Goal: Information Seeking & Learning: Learn about a topic

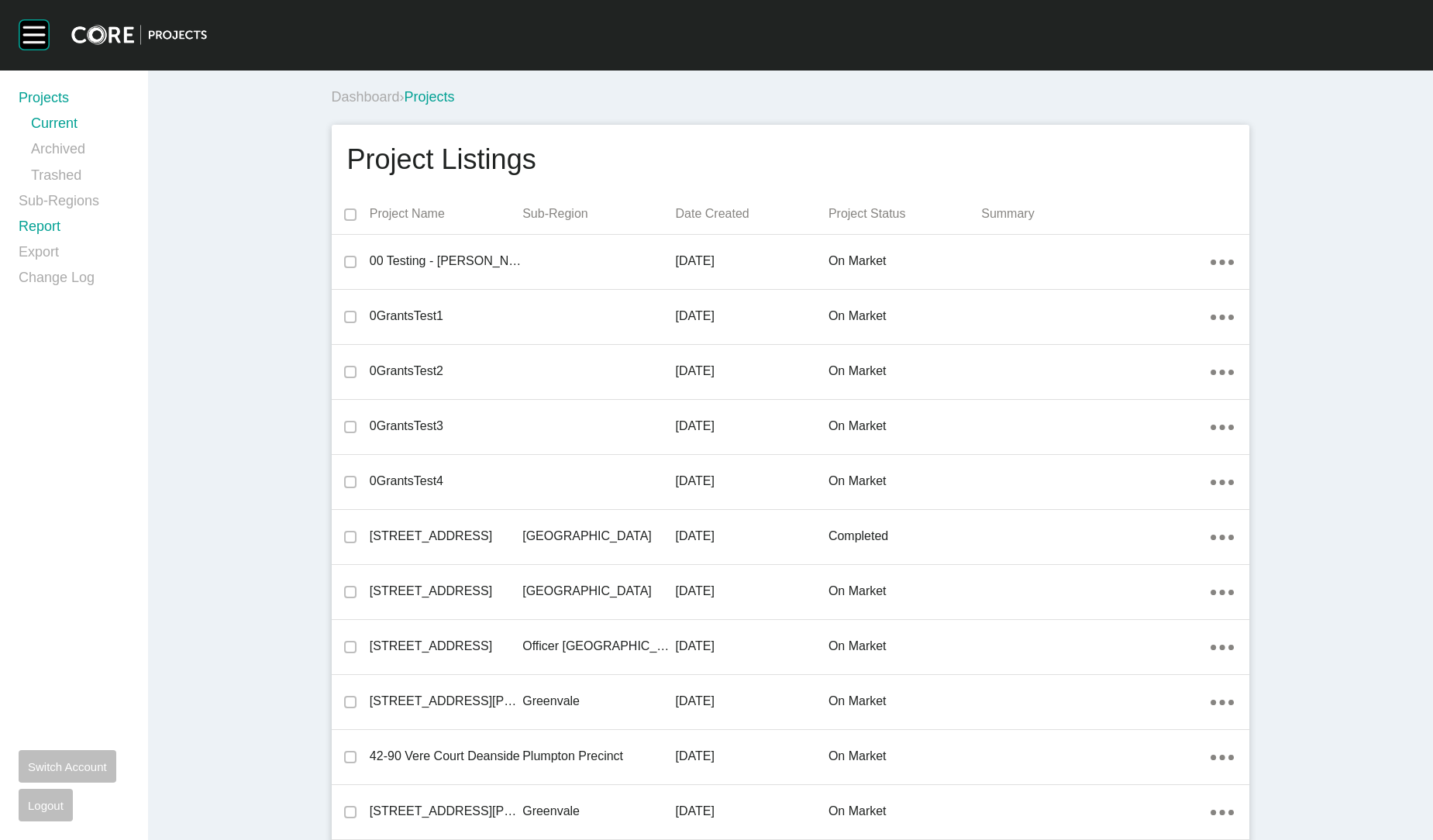
click at [44, 224] on link "Report" at bounding box center [73, 230] width 110 height 26
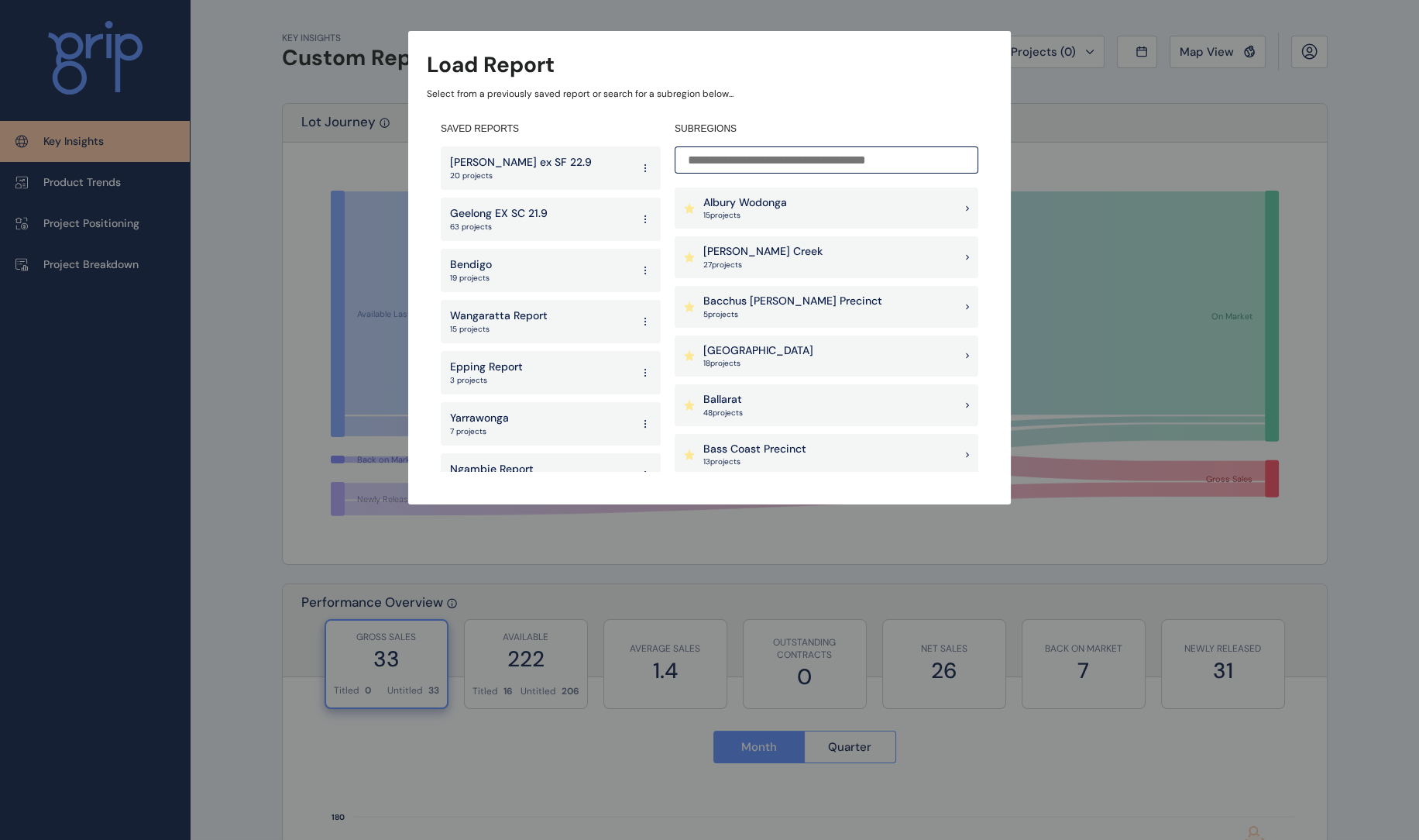
click at [717, 160] on input at bounding box center [827, 160] width 304 height 27
click at [768, 251] on p "[PERSON_NAME] Creek" at bounding box center [763, 251] width 119 height 16
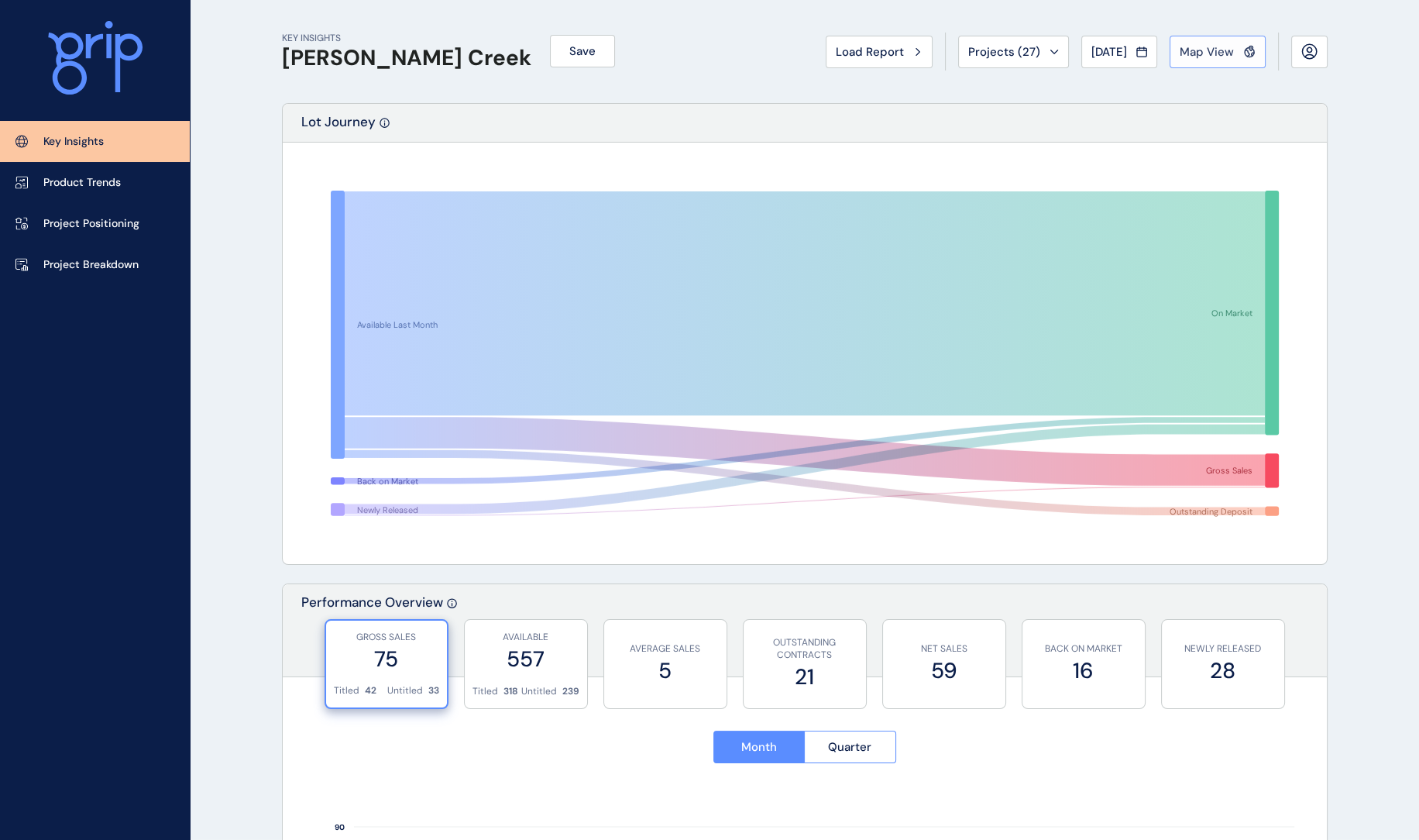
click at [1212, 56] on span "Map View" at bounding box center [1206, 51] width 54 height 16
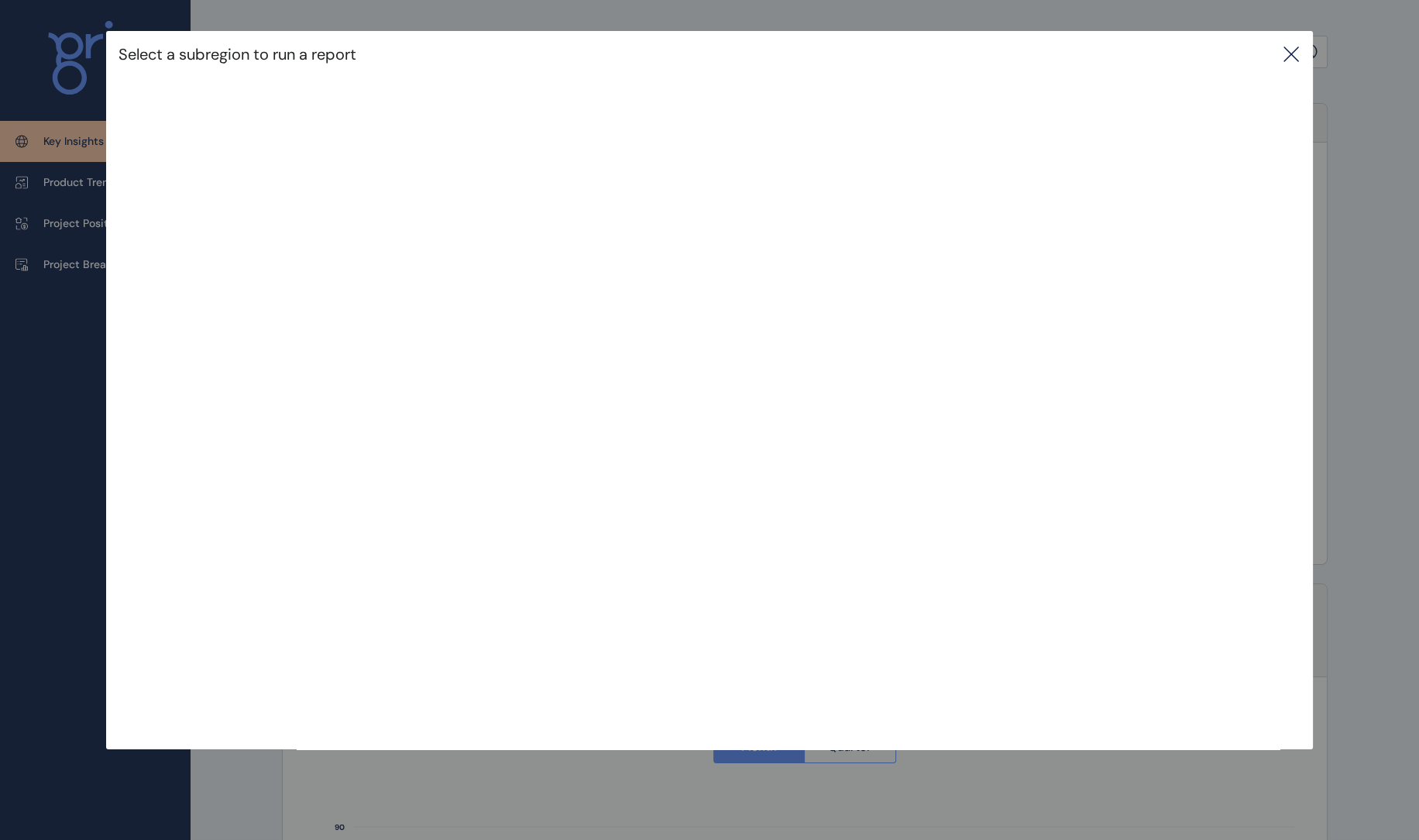
click at [1291, 56] on icon at bounding box center [1292, 54] width 18 height 18
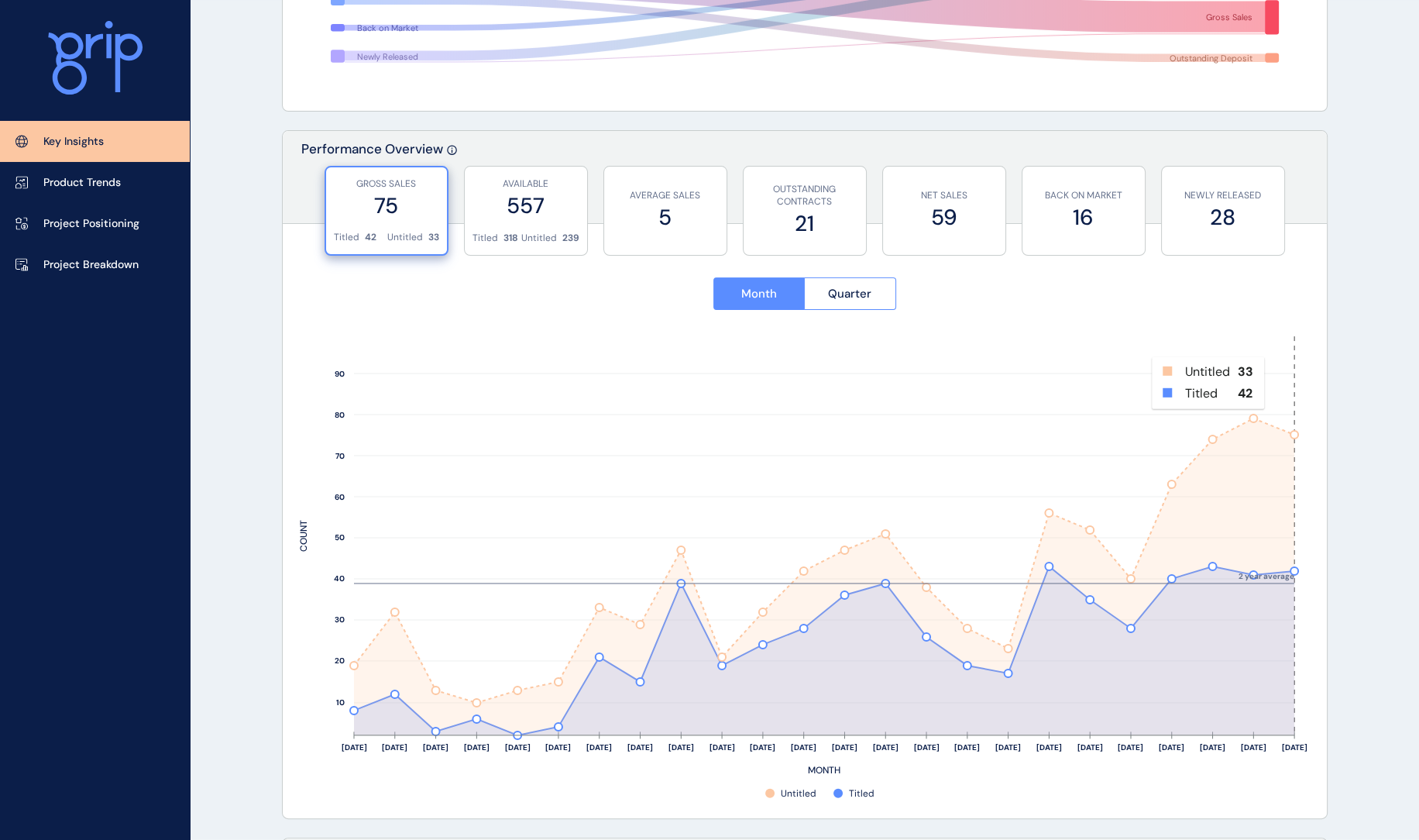
scroll to position [479, 0]
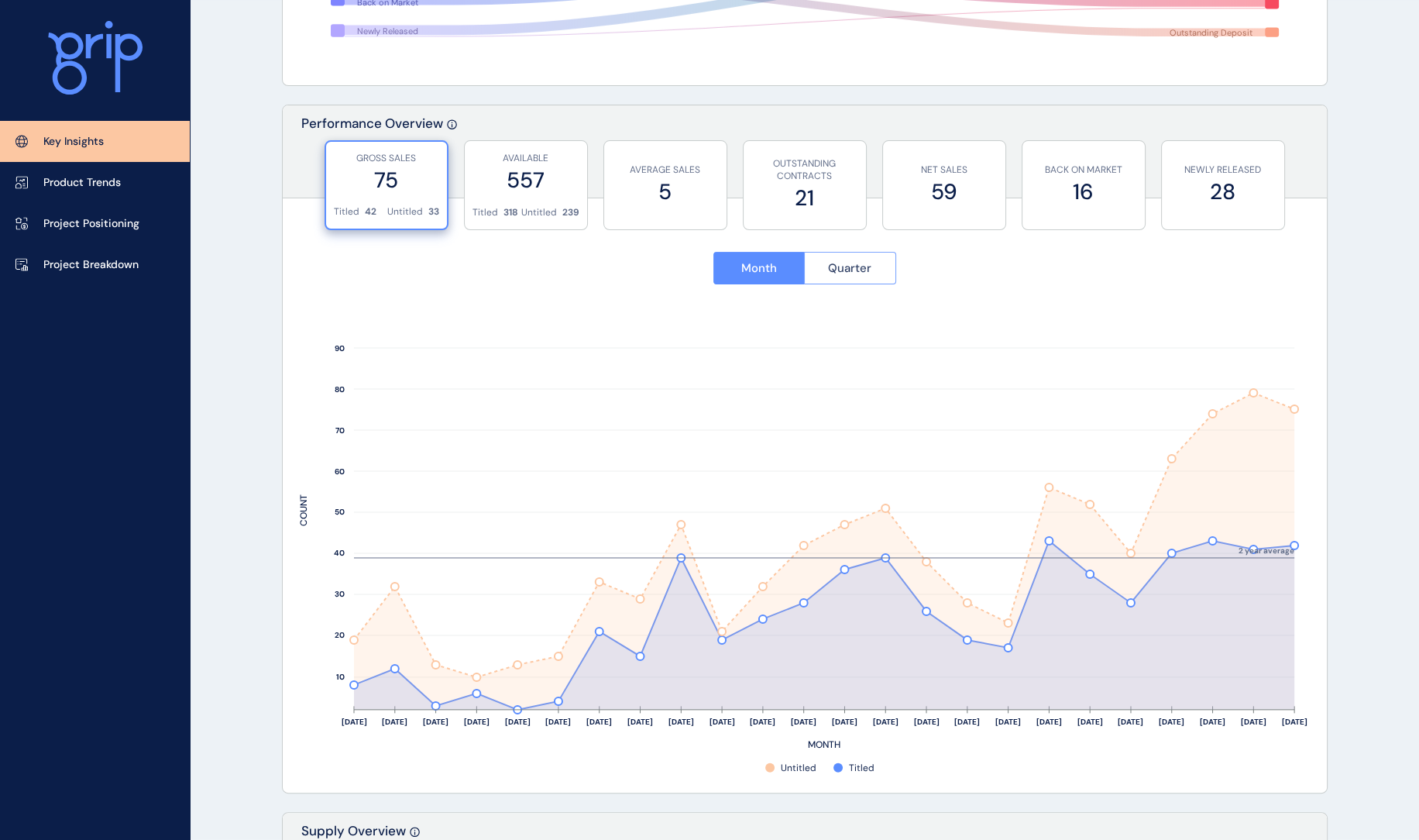
click at [868, 268] on span "Quarter" at bounding box center [849, 267] width 43 height 16
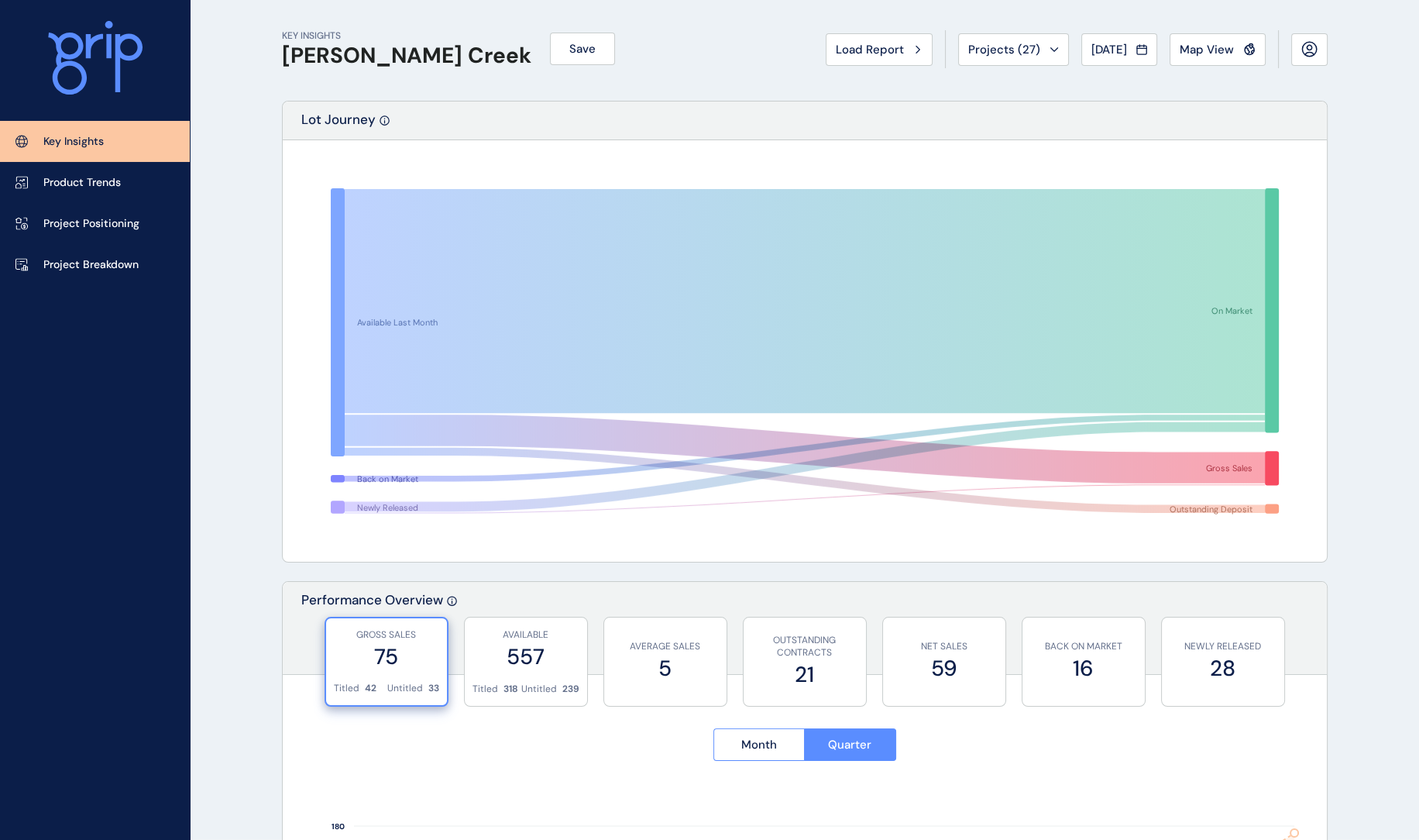
scroll to position [0, 0]
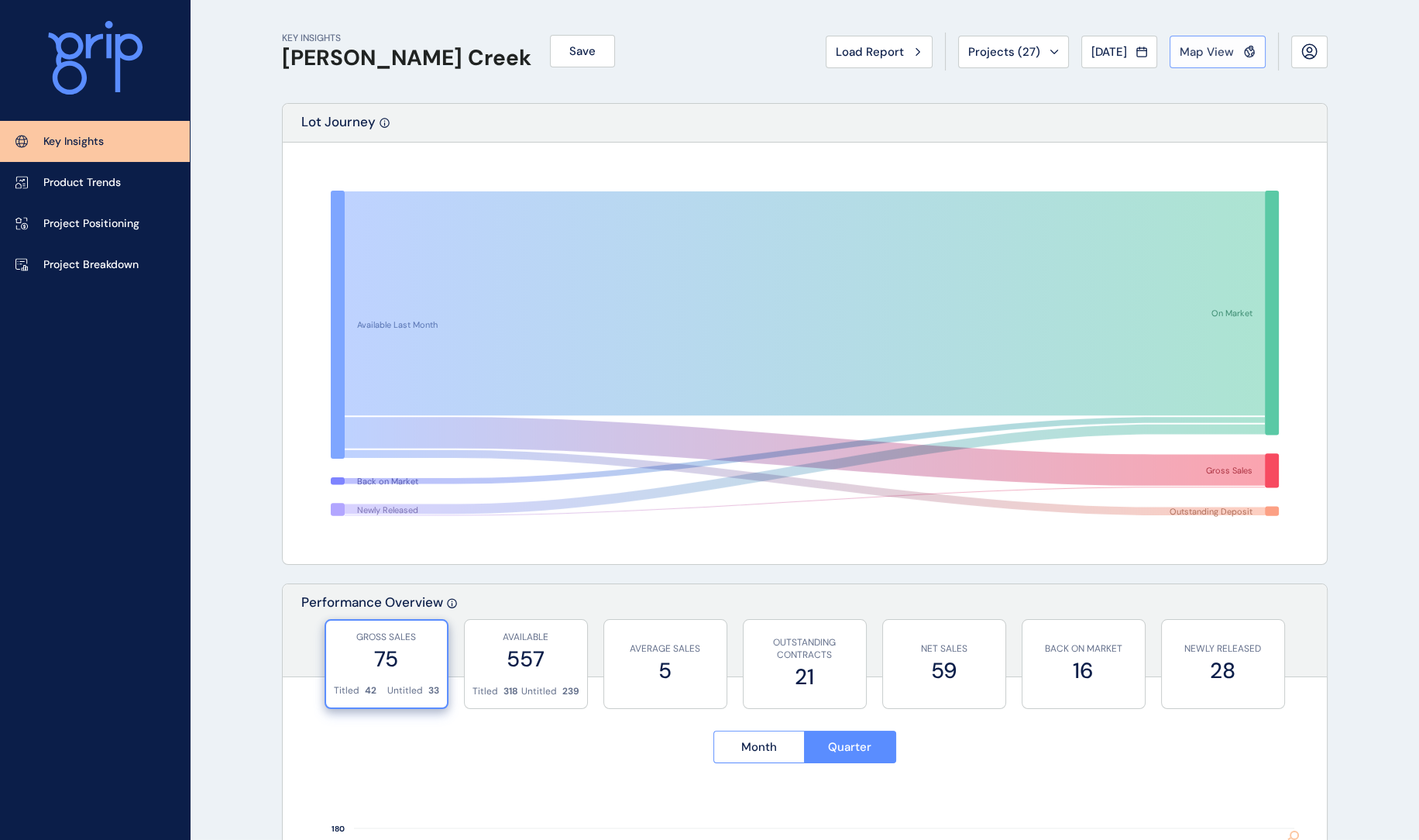
click at [1209, 56] on span "Map View" at bounding box center [1206, 51] width 54 height 16
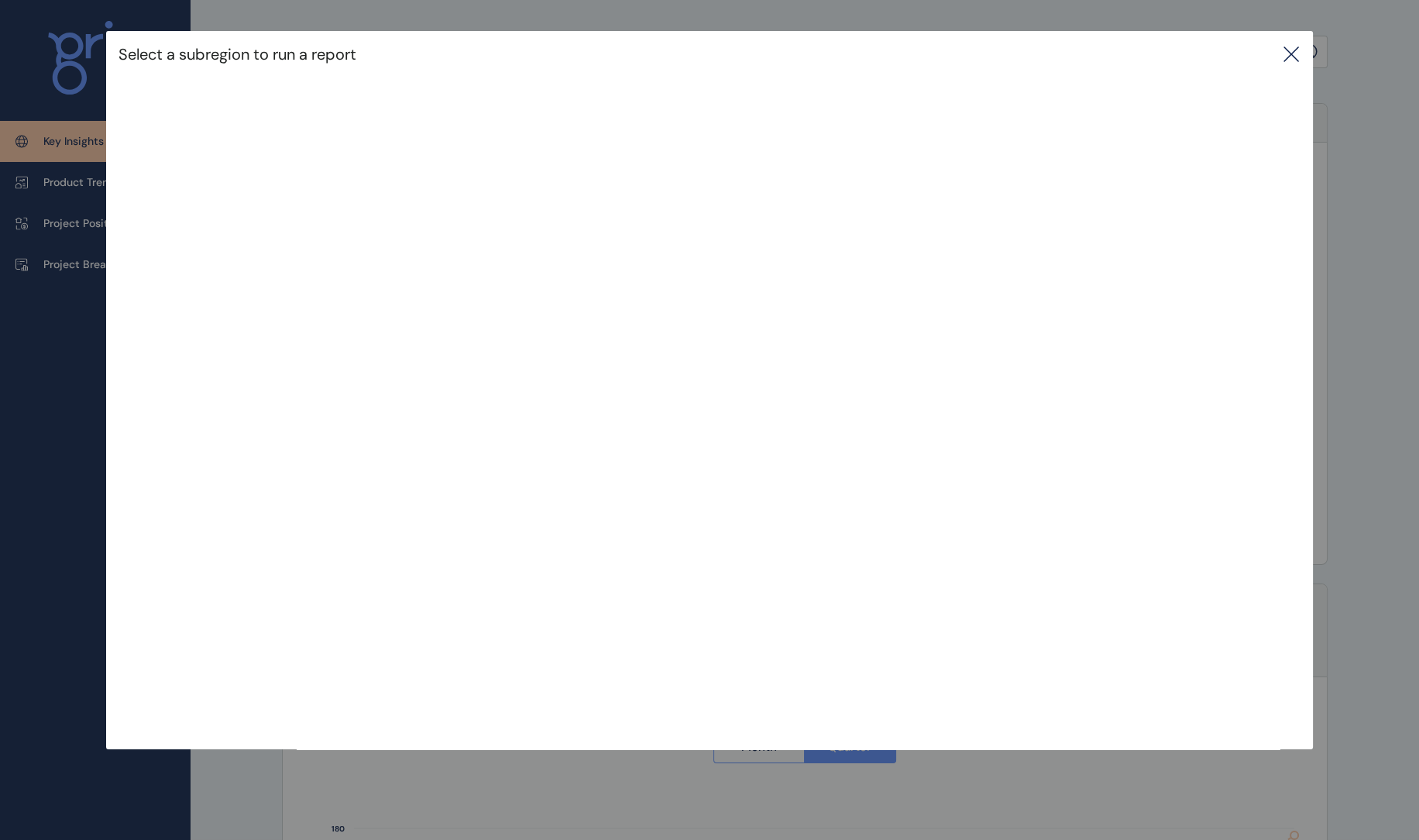
click at [1301, 61] on icon at bounding box center [1292, 54] width 18 height 18
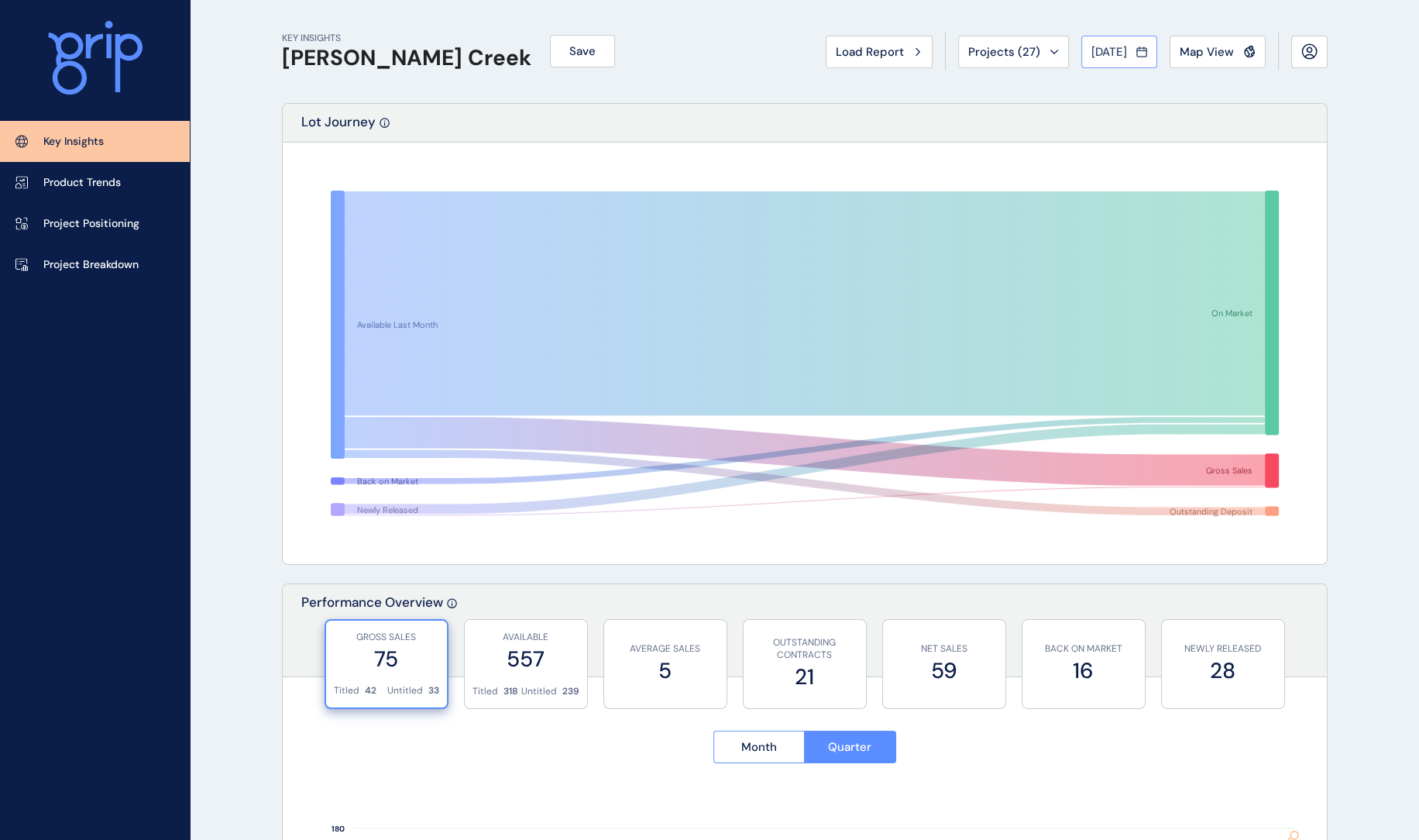
click at [1104, 56] on span "[DATE]" at bounding box center [1109, 51] width 36 height 16
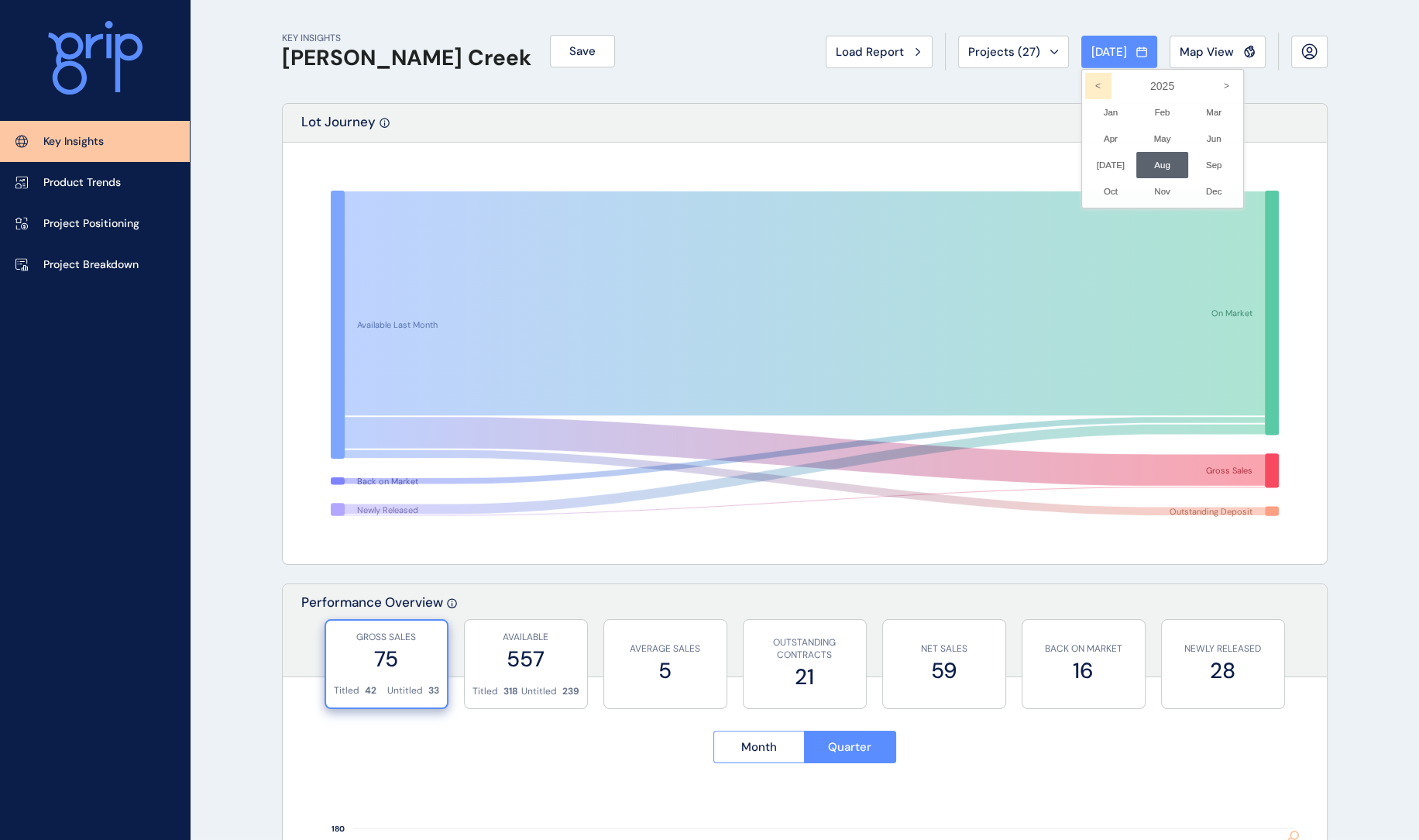
click at [1086, 82] on icon "<" at bounding box center [1098, 85] width 27 height 27
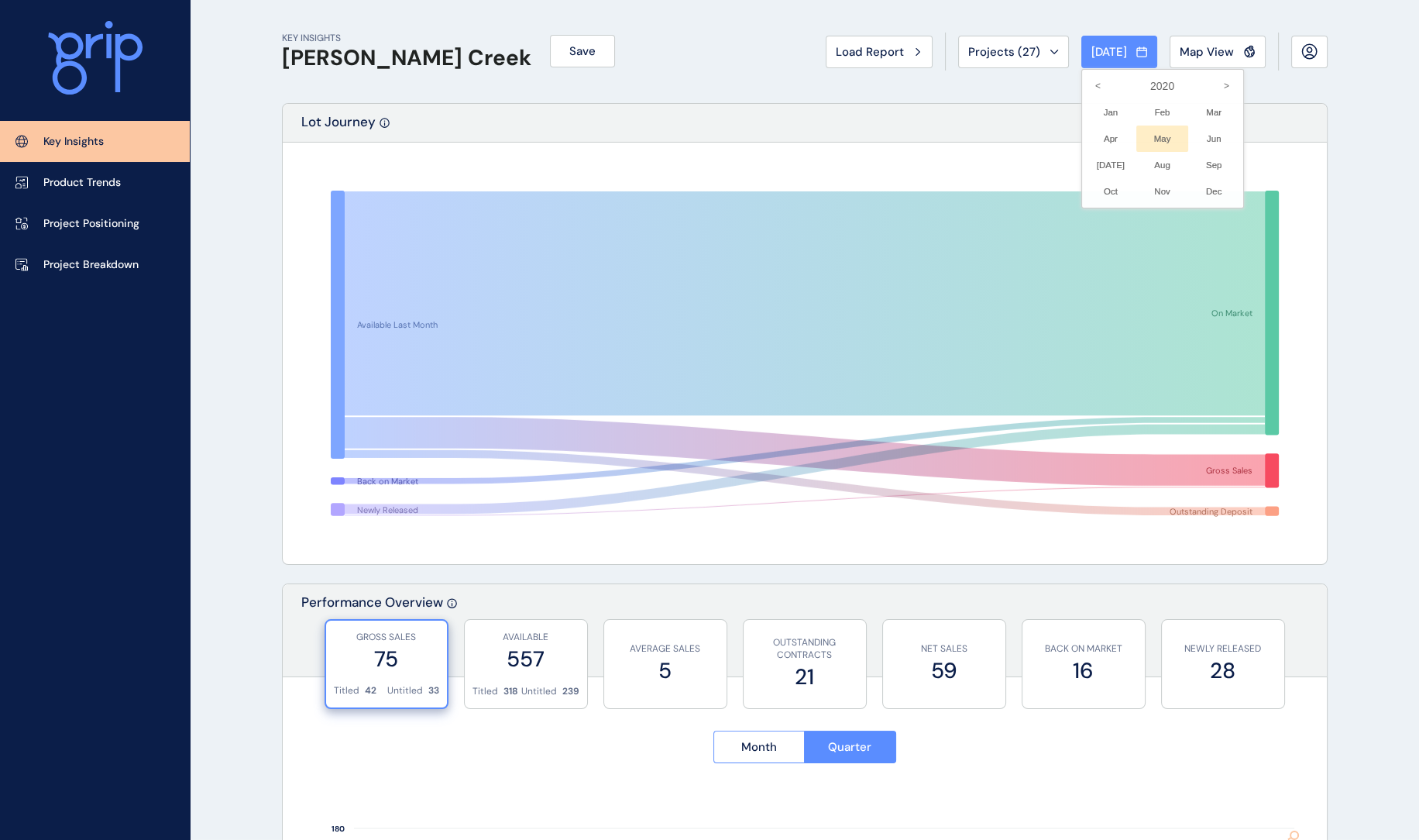
click at [1147, 143] on li "May No report is available for this period. New months are usually published 5 …" at bounding box center [1162, 138] width 52 height 27
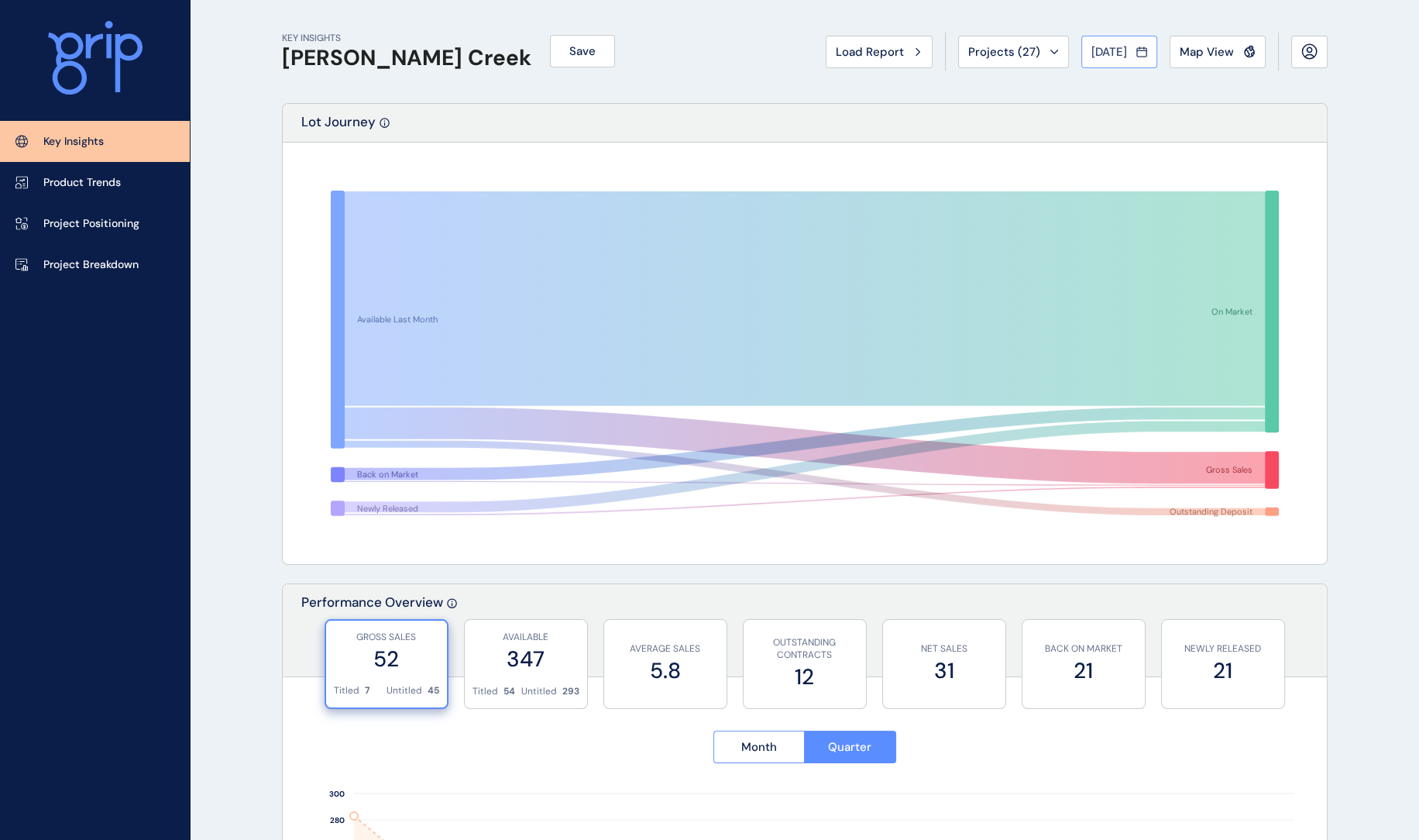
click at [1130, 48] on div "[DATE]" at bounding box center [1119, 51] width 56 height 16
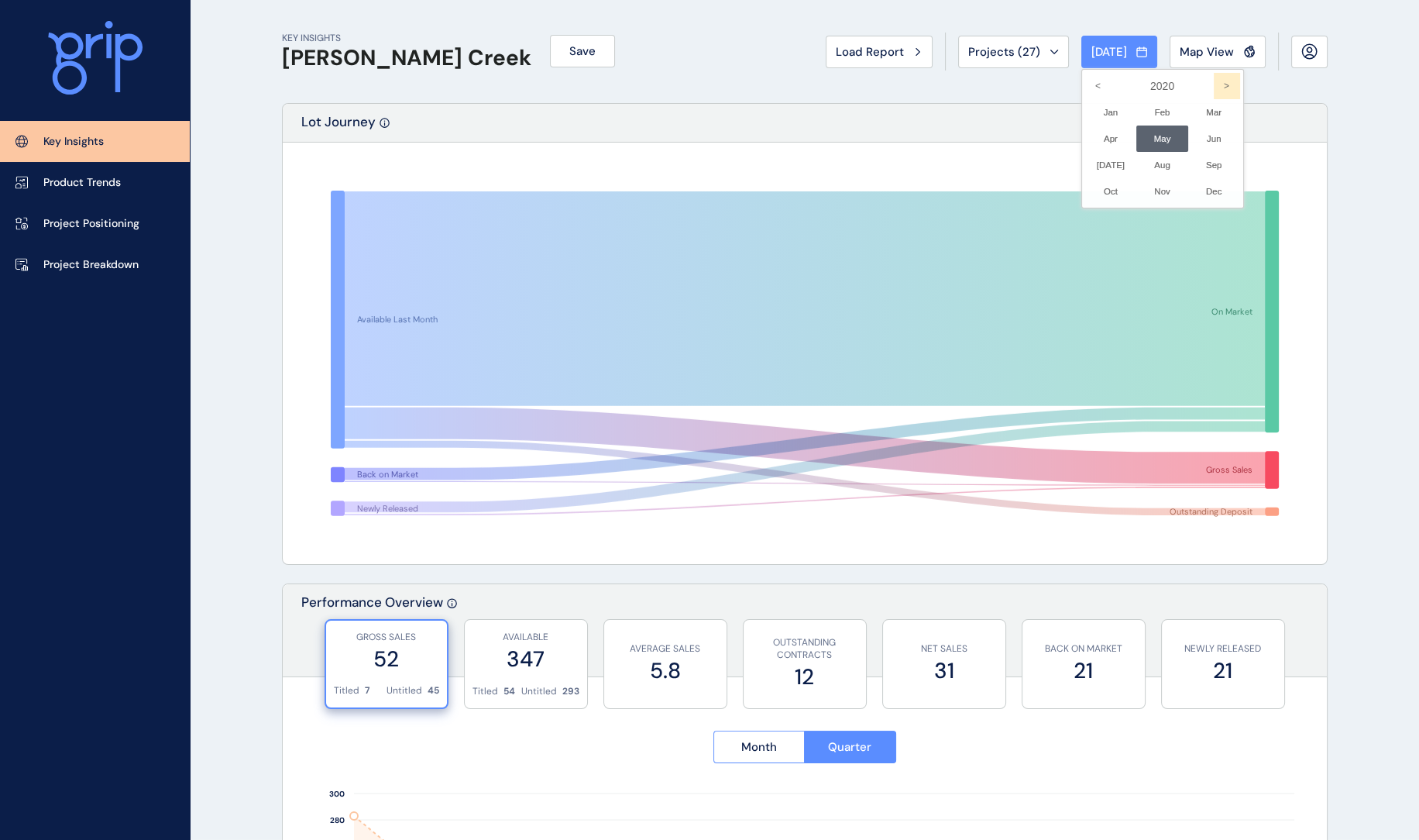
click at [1214, 82] on icon ">" at bounding box center [1227, 85] width 27 height 27
click at [1152, 137] on li "May No report is available for this period. New months are usually published 5 …" at bounding box center [1162, 138] width 52 height 27
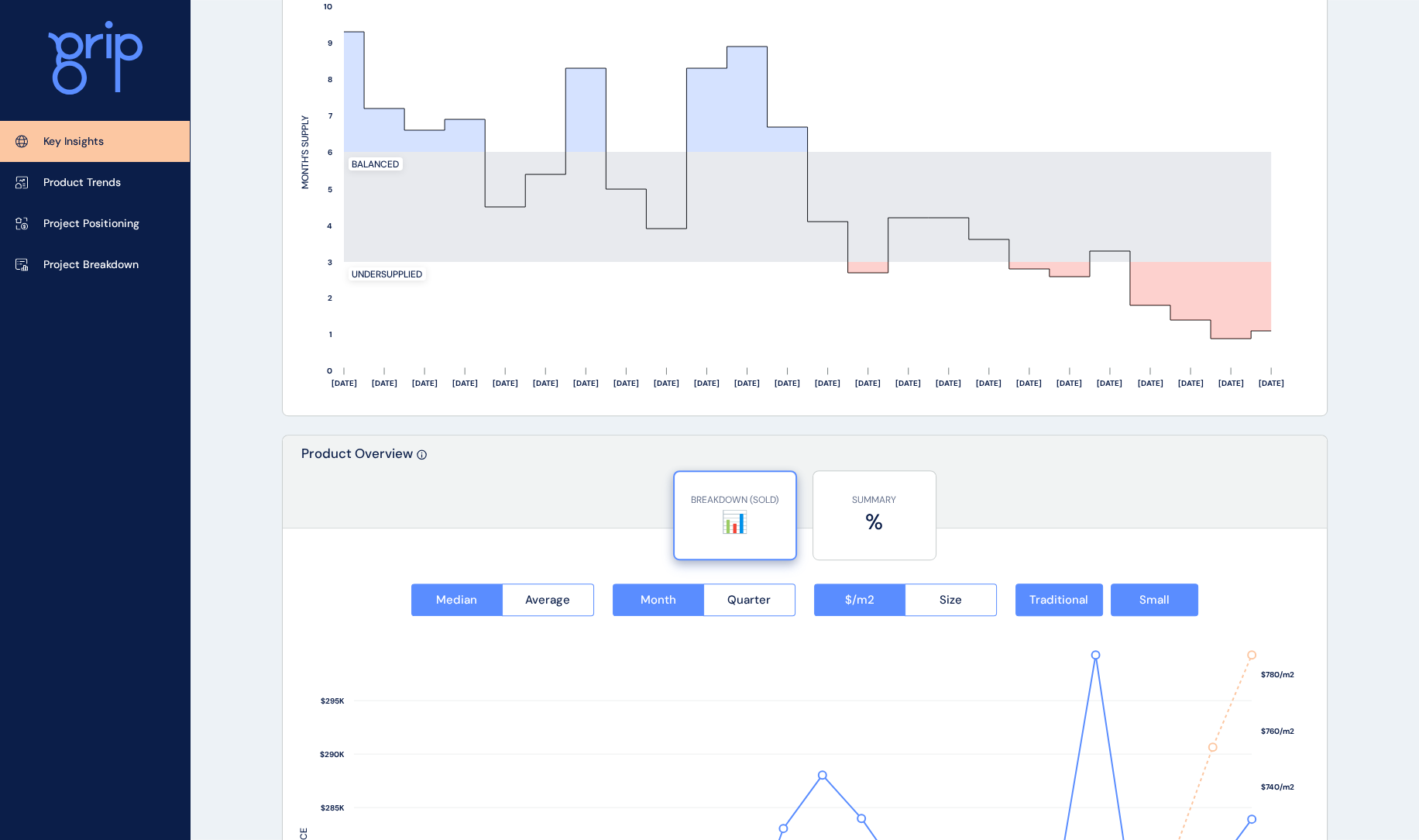
scroll to position [1516, 0]
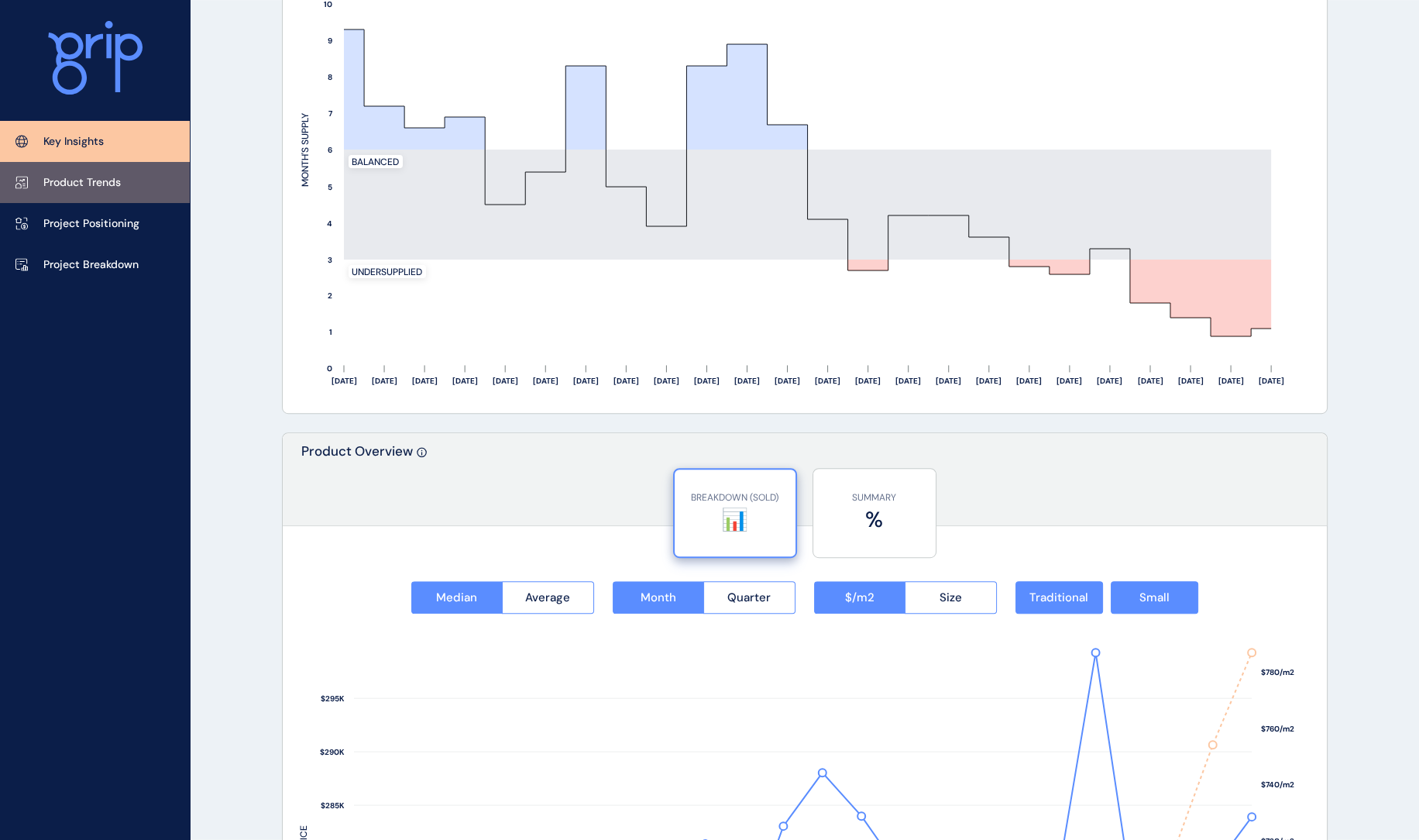
click at [121, 181] on p "Product Trends" at bounding box center [82, 182] width 78 height 16
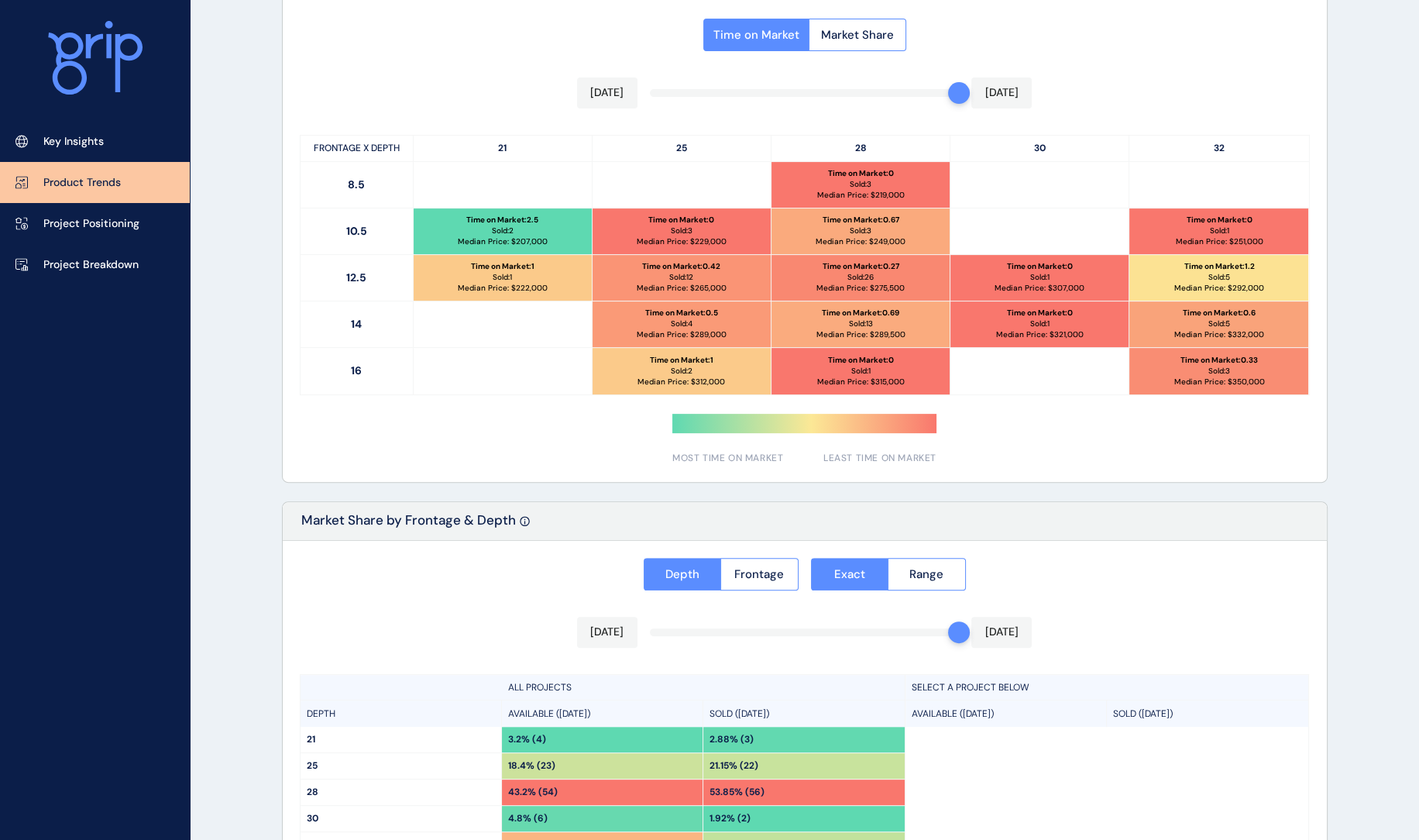
scroll to position [695, 0]
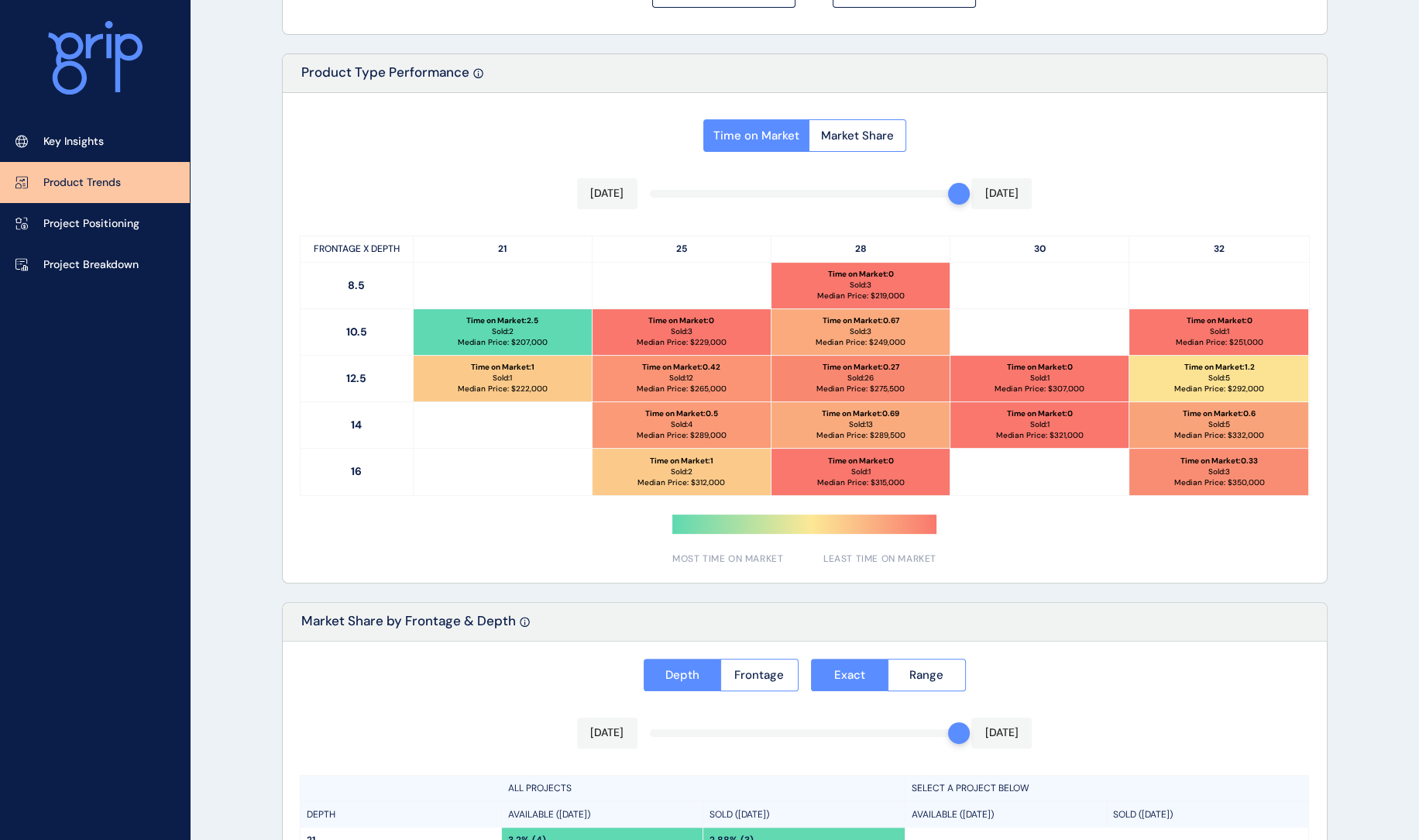
drag, startPoint x: 866, startPoint y: 133, endPoint x: 738, endPoint y: 202, distance: 145.4
click at [866, 136] on span "Market Share" at bounding box center [857, 136] width 72 height 16
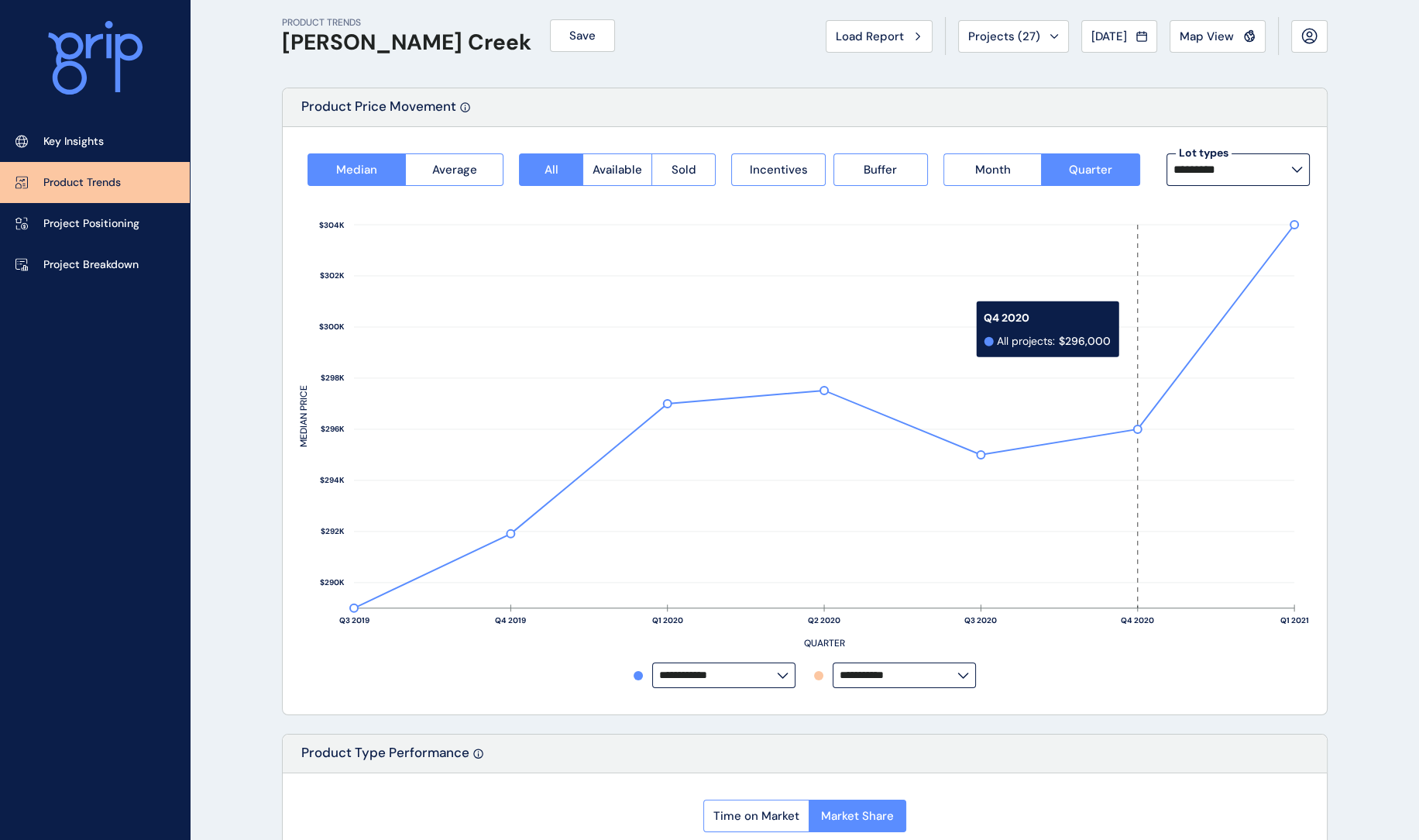
scroll to position [0, 0]
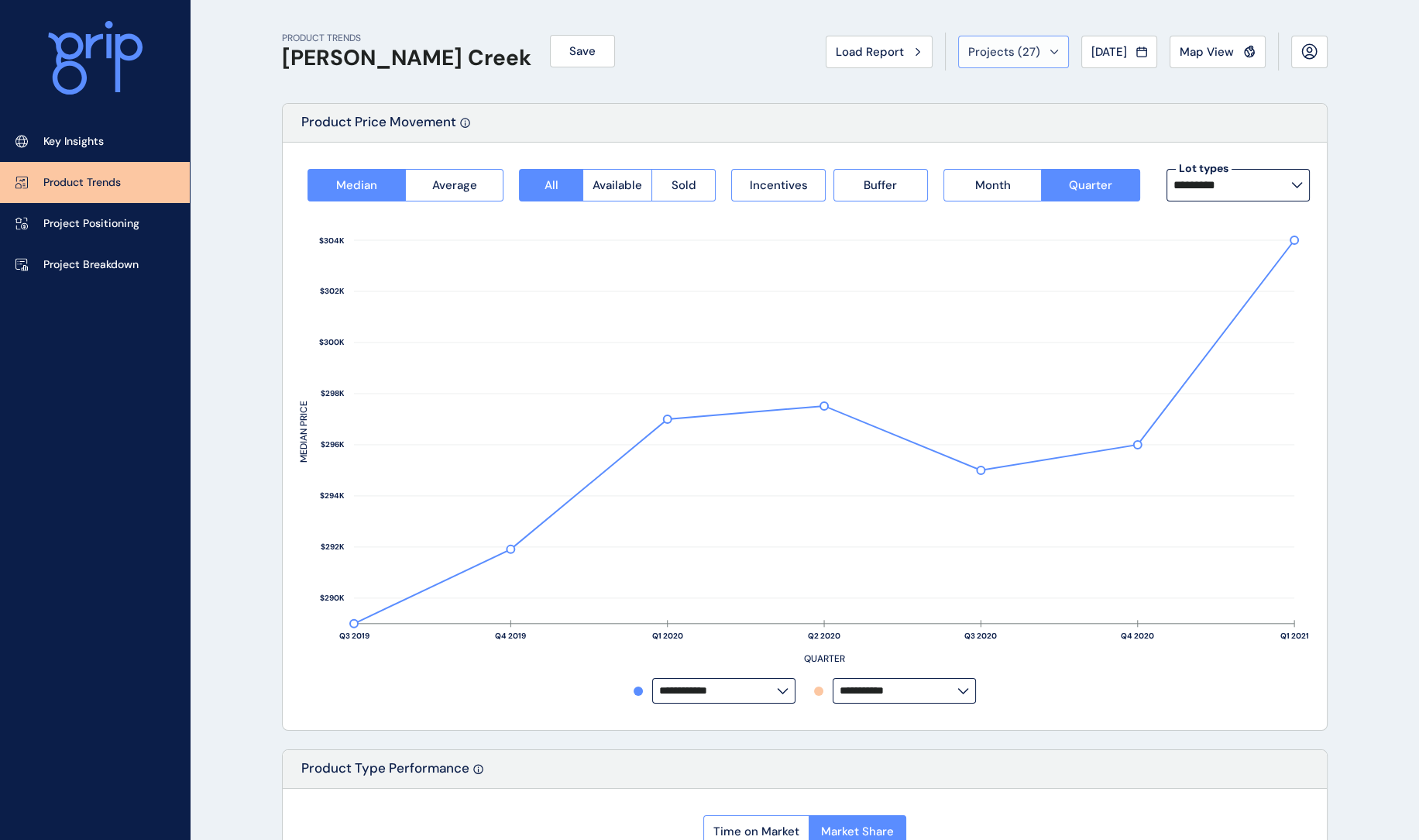
click at [989, 52] on span "Projects ( 27 )" at bounding box center [1004, 51] width 72 height 16
click at [869, 58] on button "Load Report" at bounding box center [879, 52] width 107 height 33
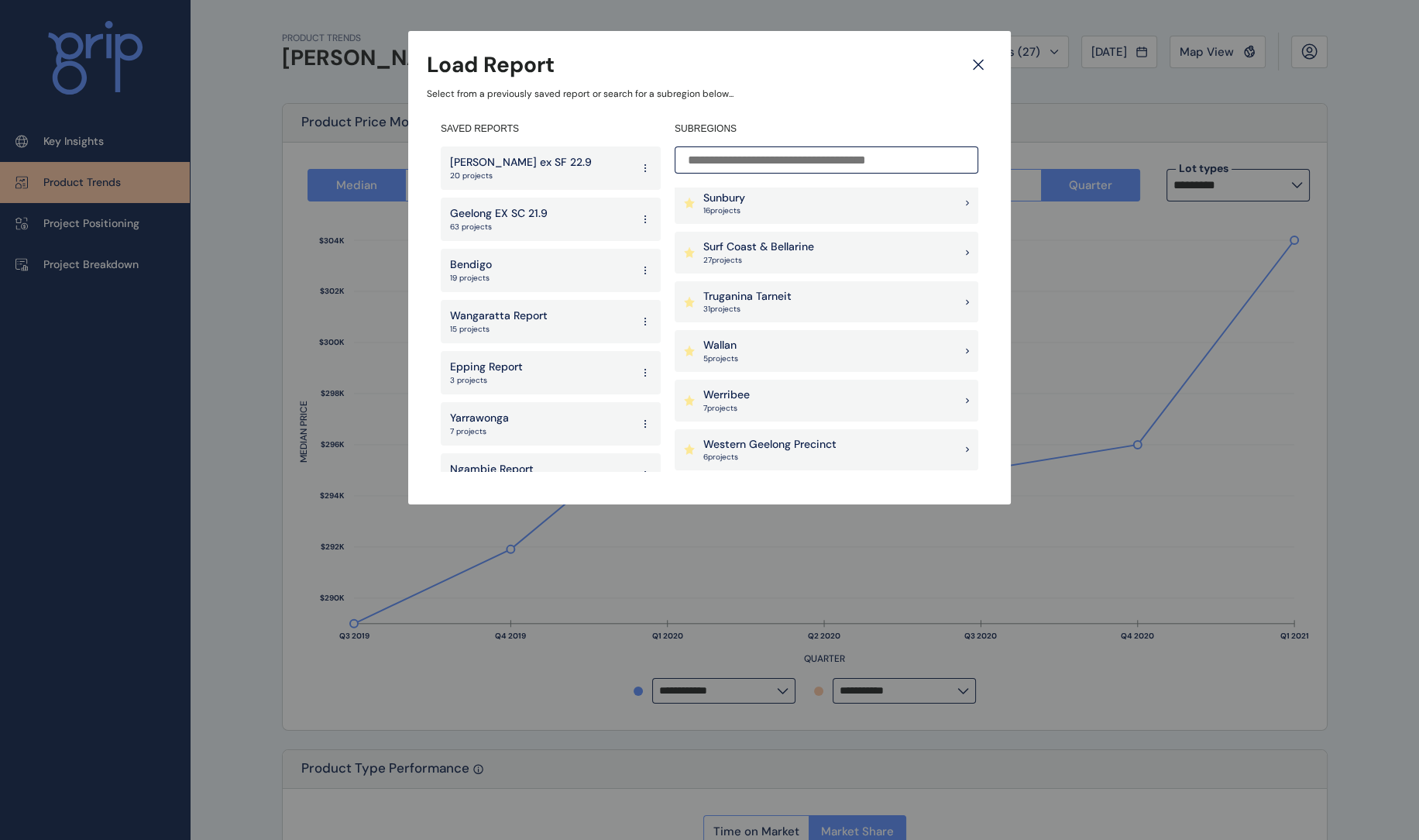
scroll to position [1500, 0]
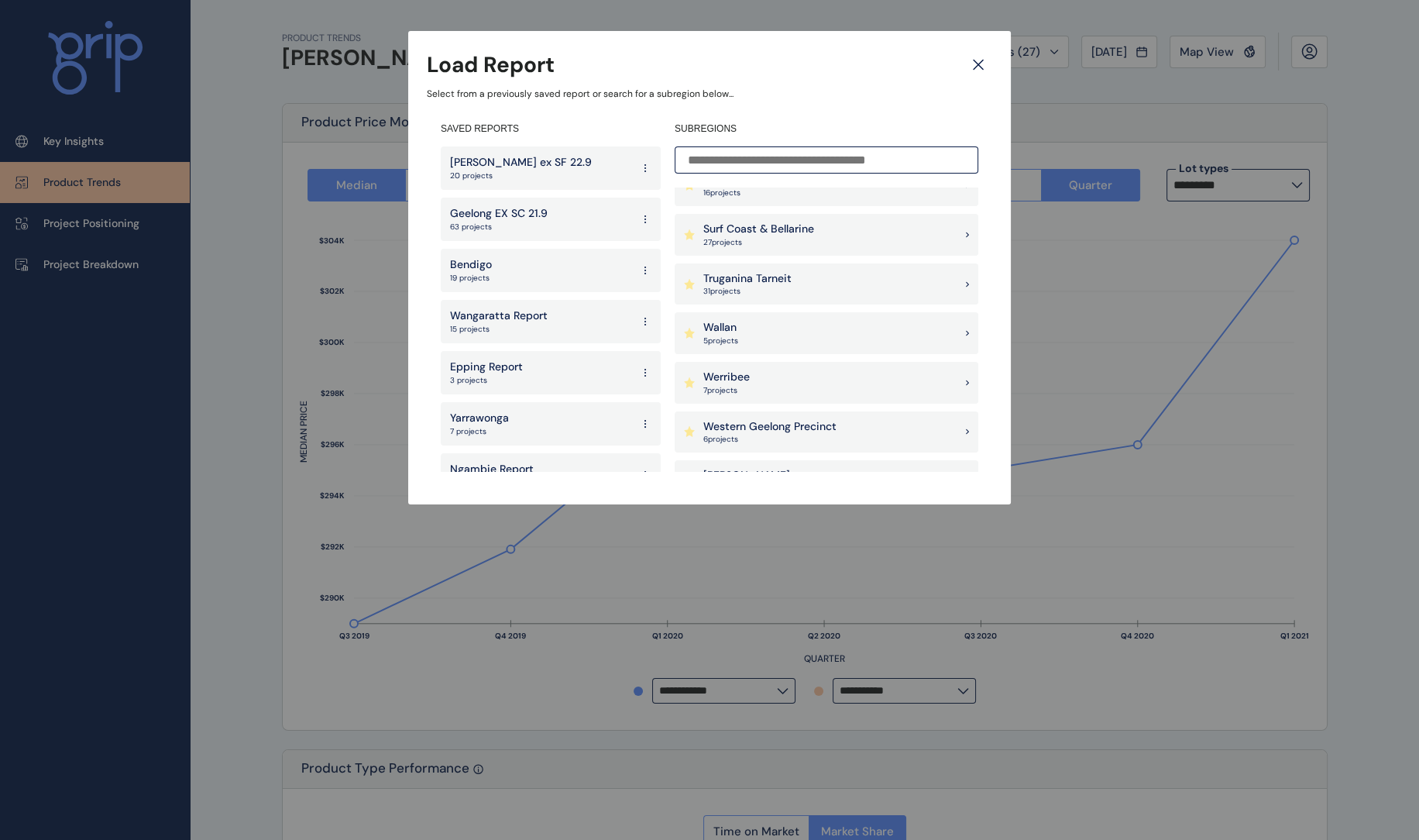
click at [829, 287] on div "Truganina Tarneit 31 project s" at bounding box center [827, 285] width 304 height 42
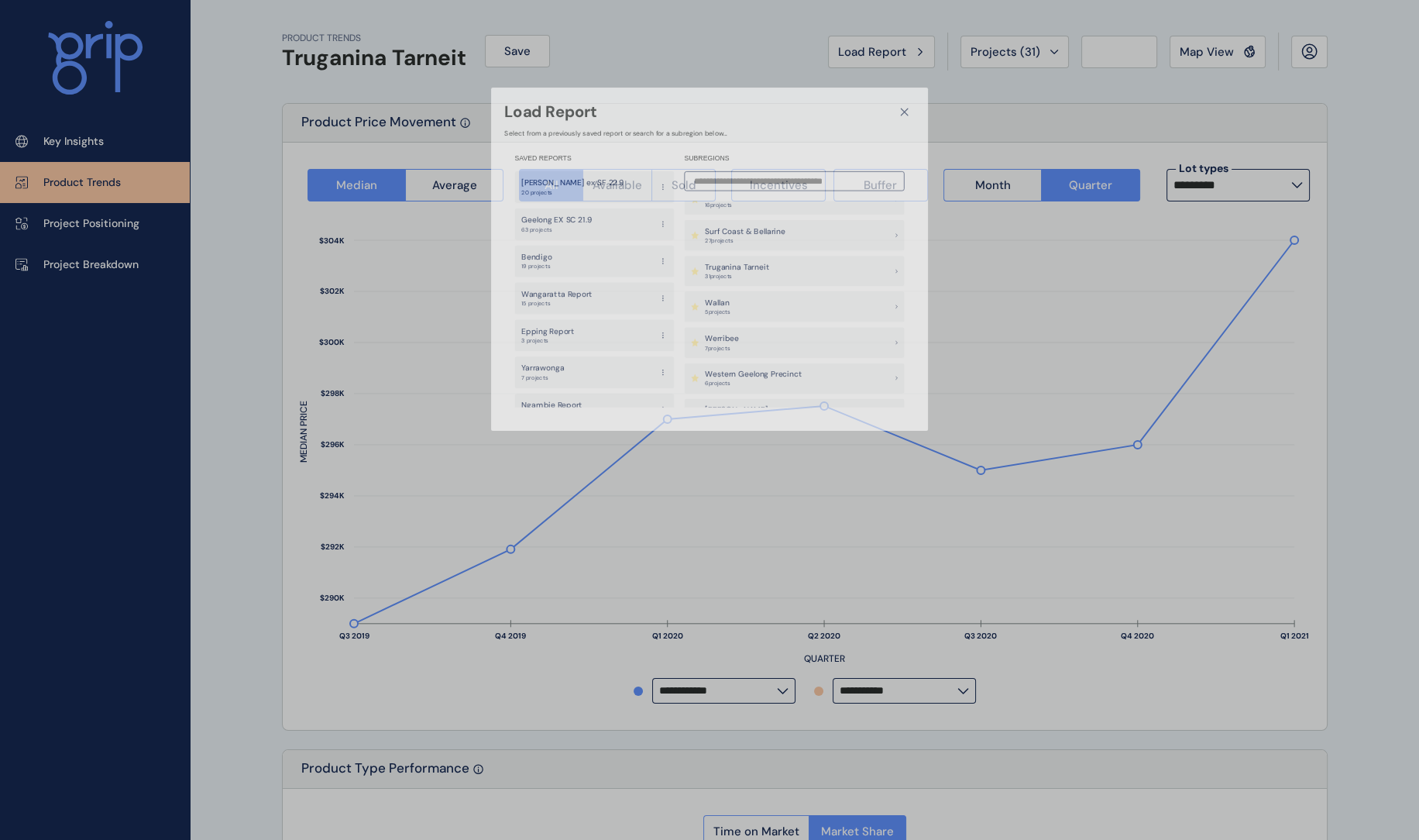
type input "**********"
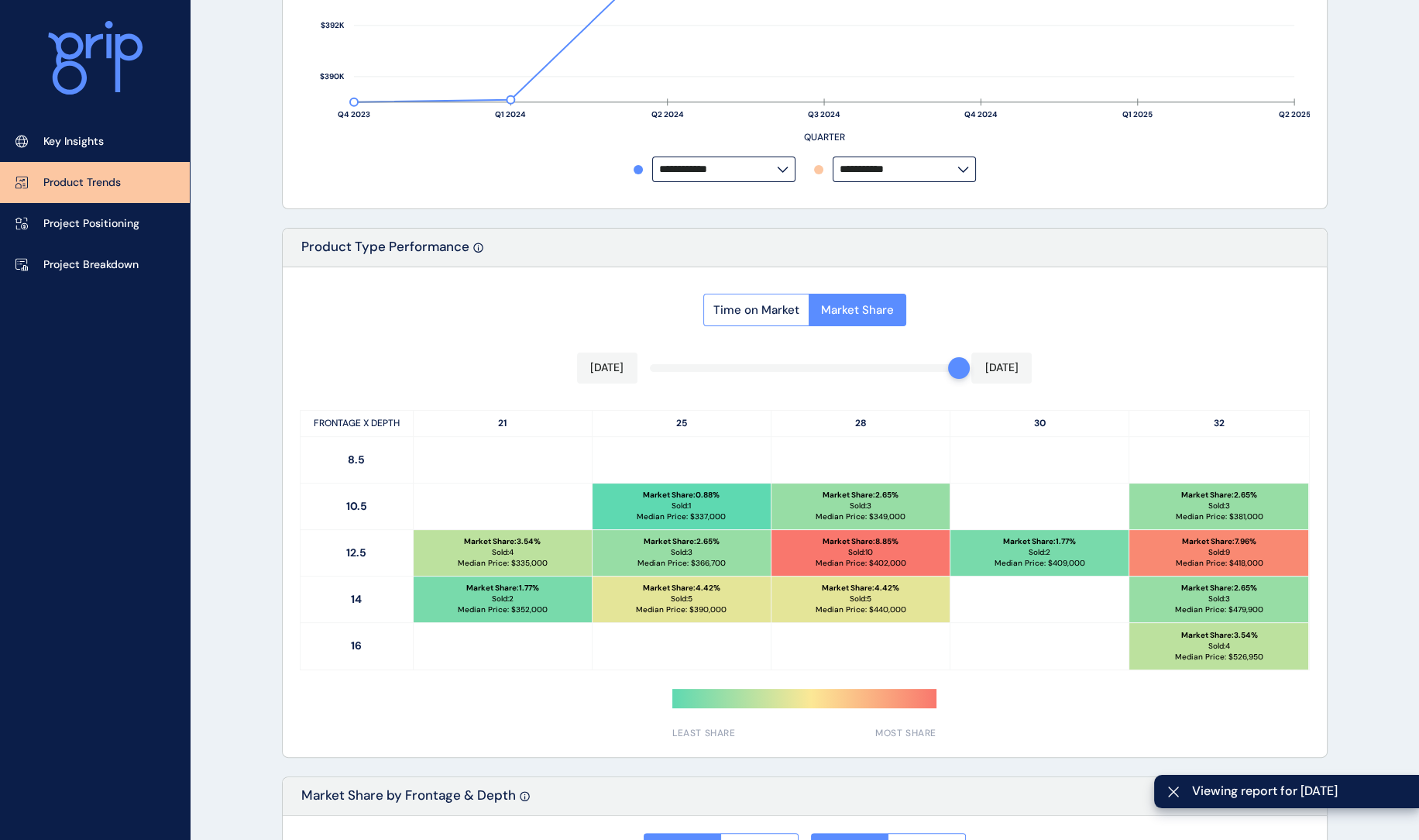
scroll to position [580, 0]
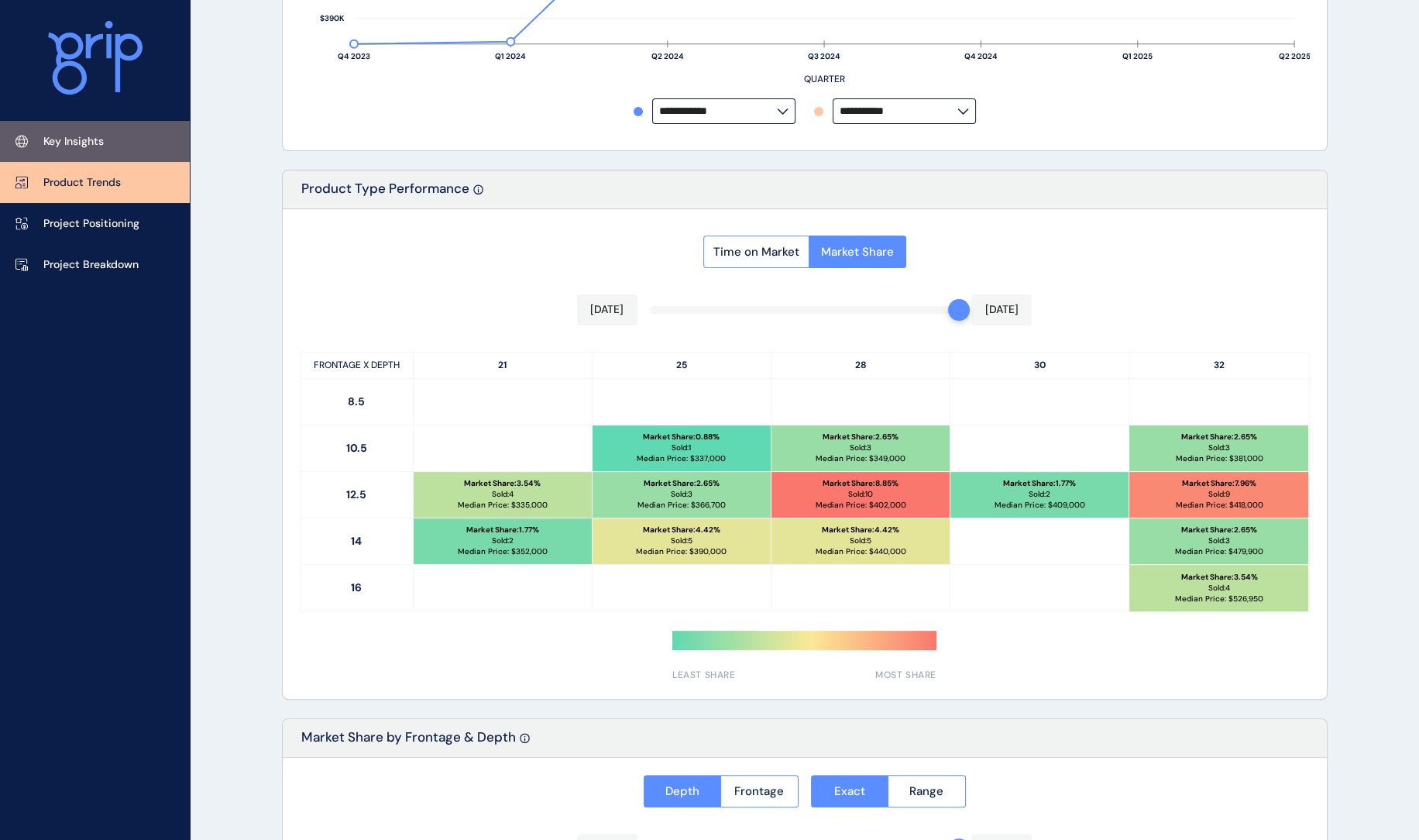
click at [68, 151] on link "Key Insights" at bounding box center [94, 141] width 190 height 41
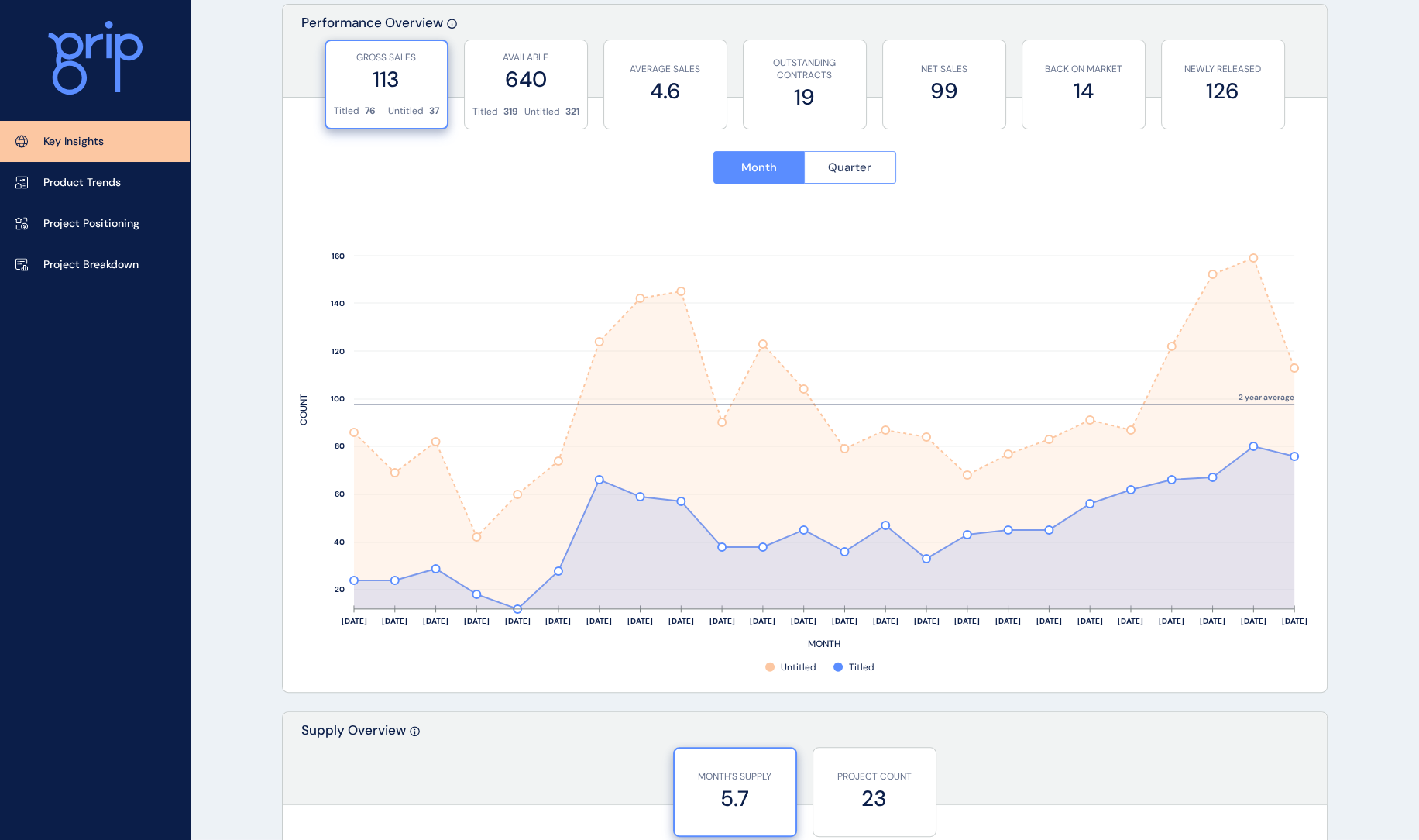
click at [866, 168] on span "Quarter" at bounding box center [849, 167] width 43 height 16
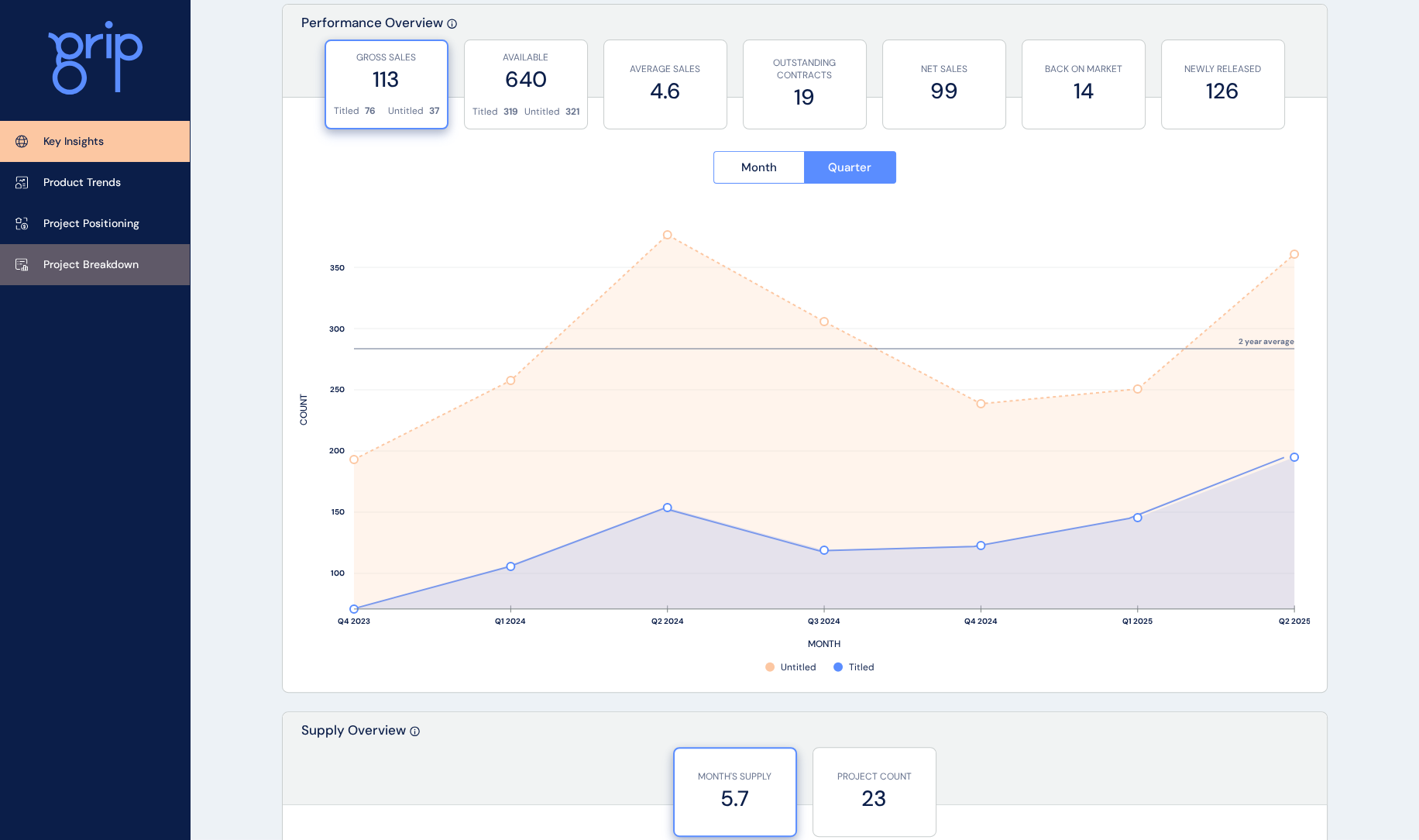
click at [119, 268] on p "Project Breakdown" at bounding box center [91, 265] width 95 height 16
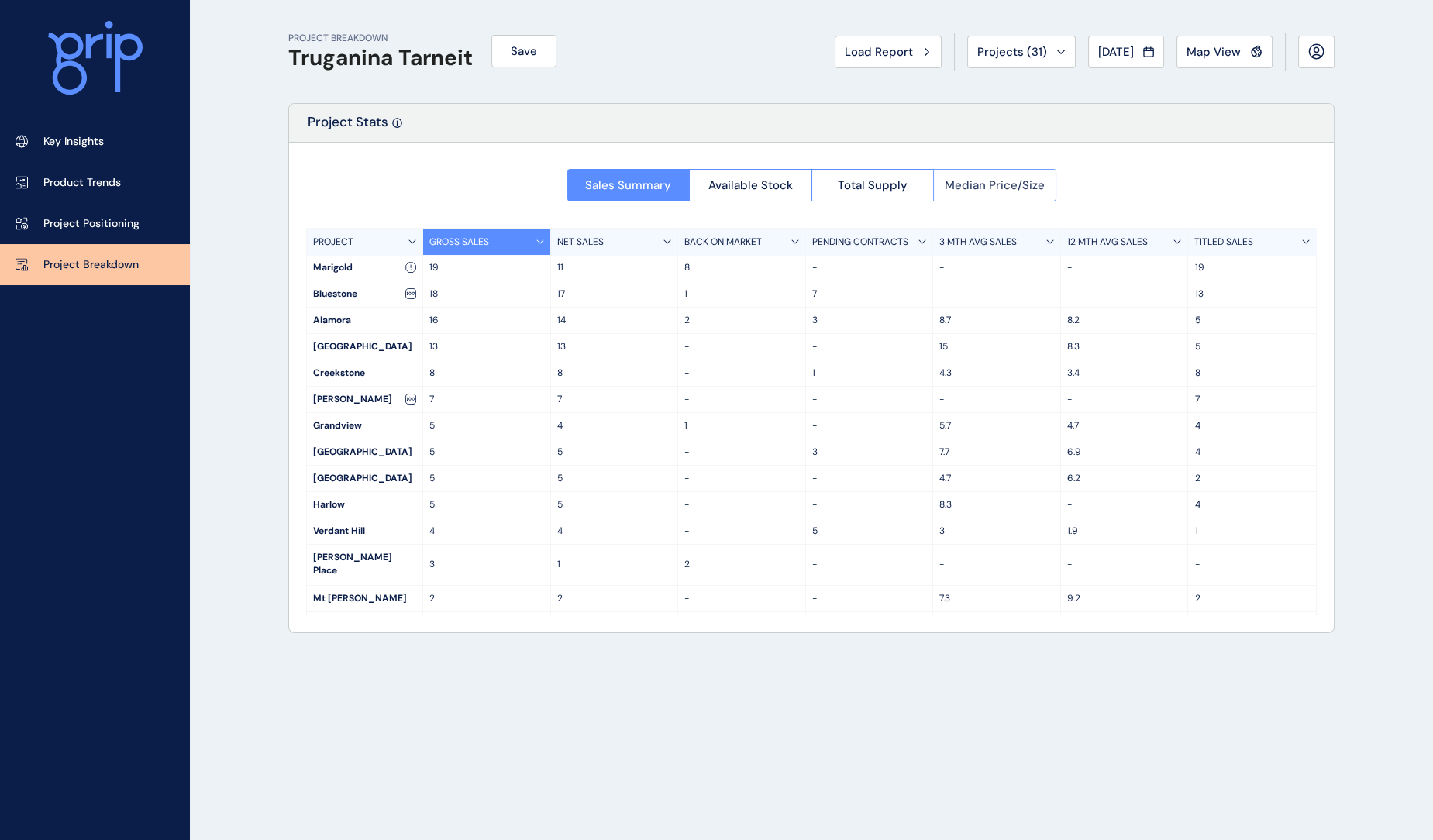
click at [985, 190] on span "Median Price/Size" at bounding box center [994, 185] width 100 height 16
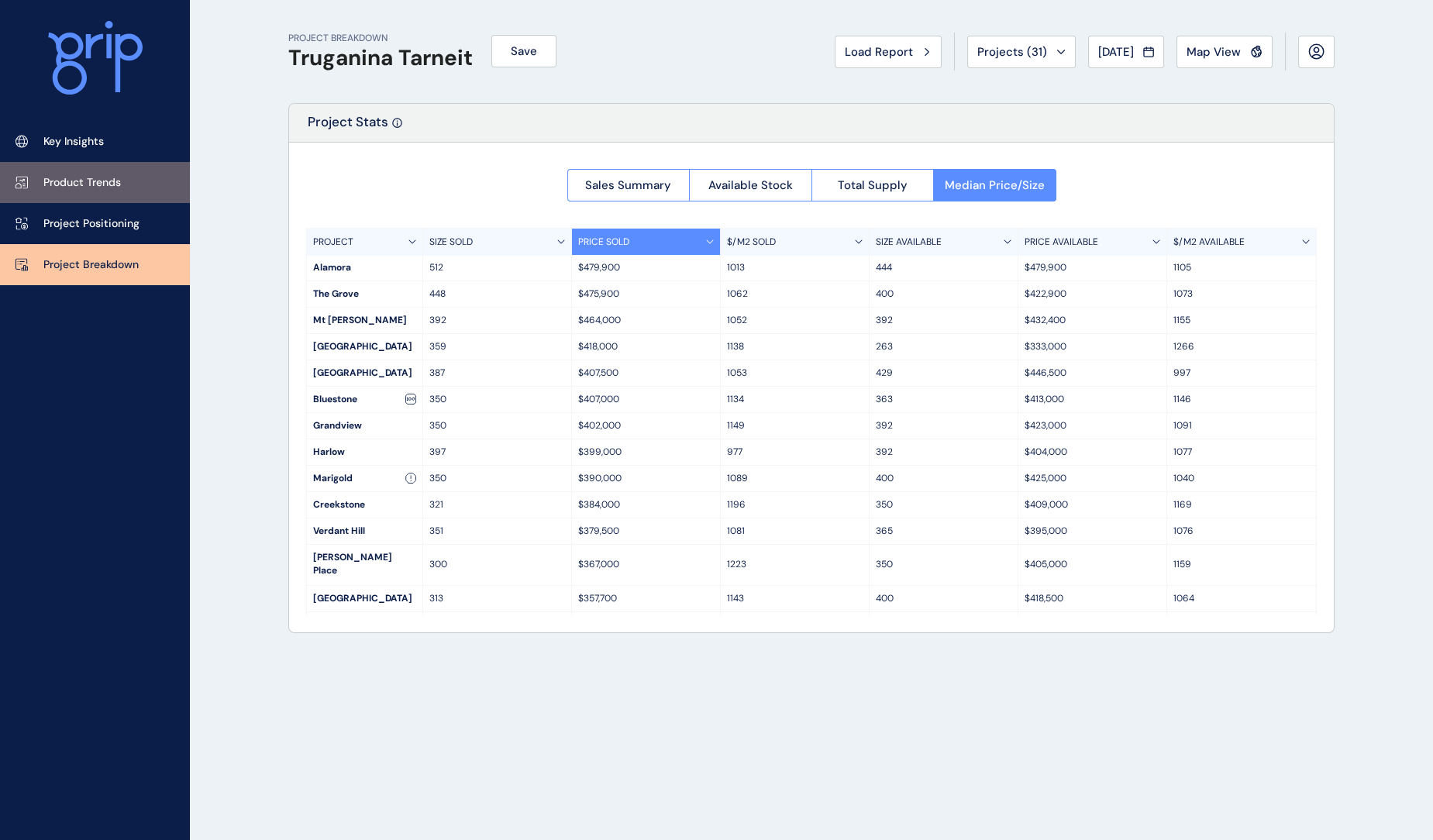
click at [107, 184] on p "Product Trends" at bounding box center [82, 182] width 78 height 16
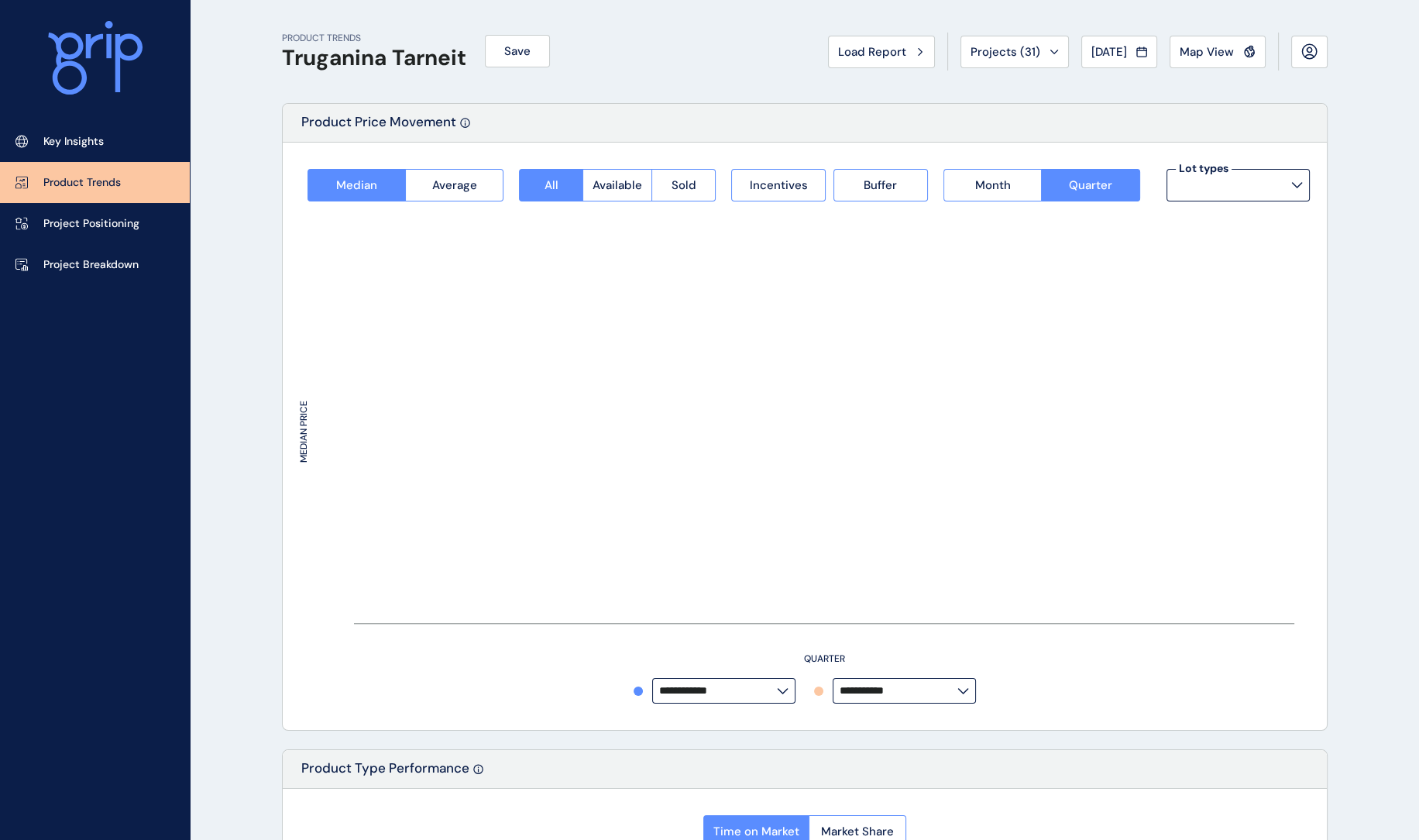
type input "**********"
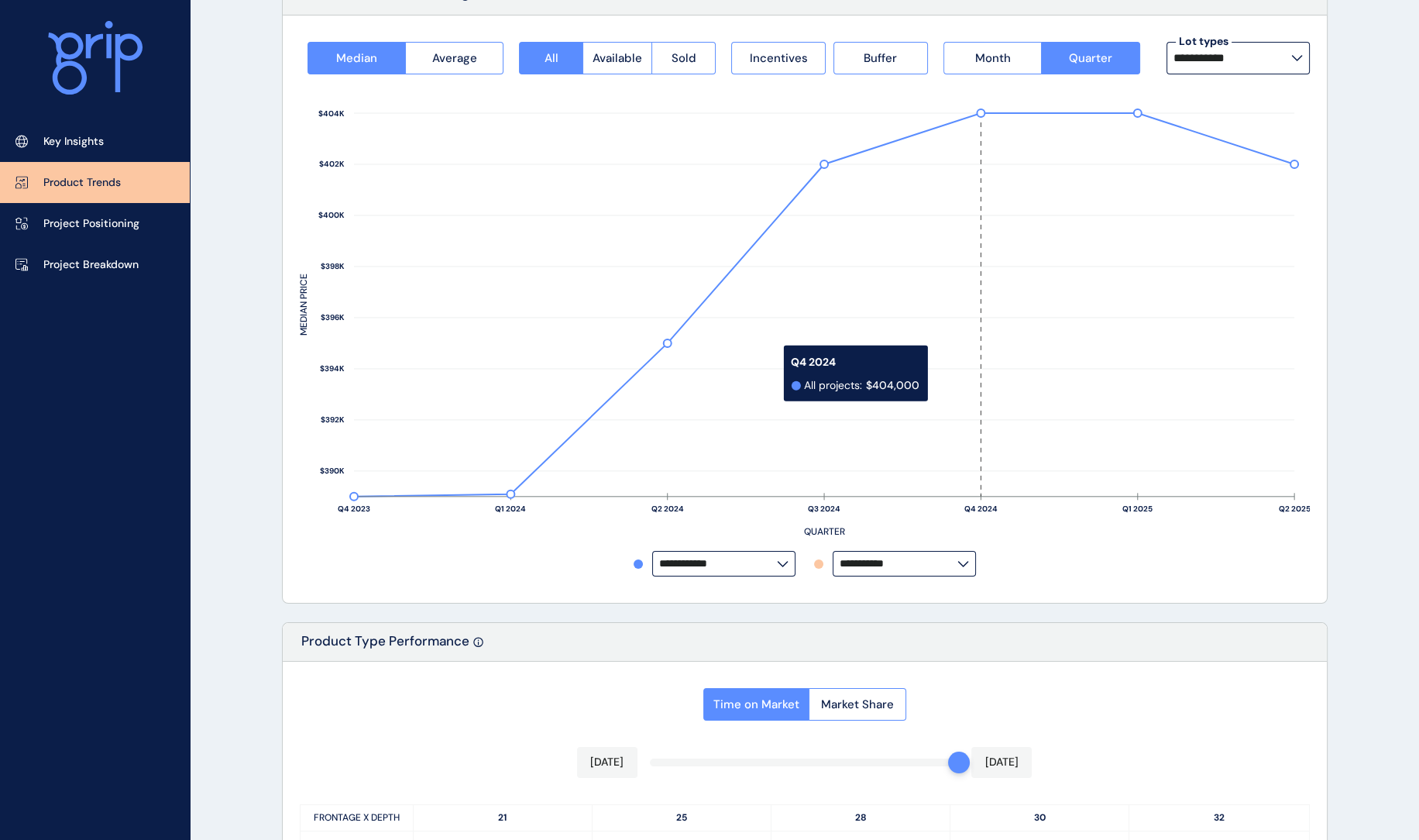
scroll to position [88, 0]
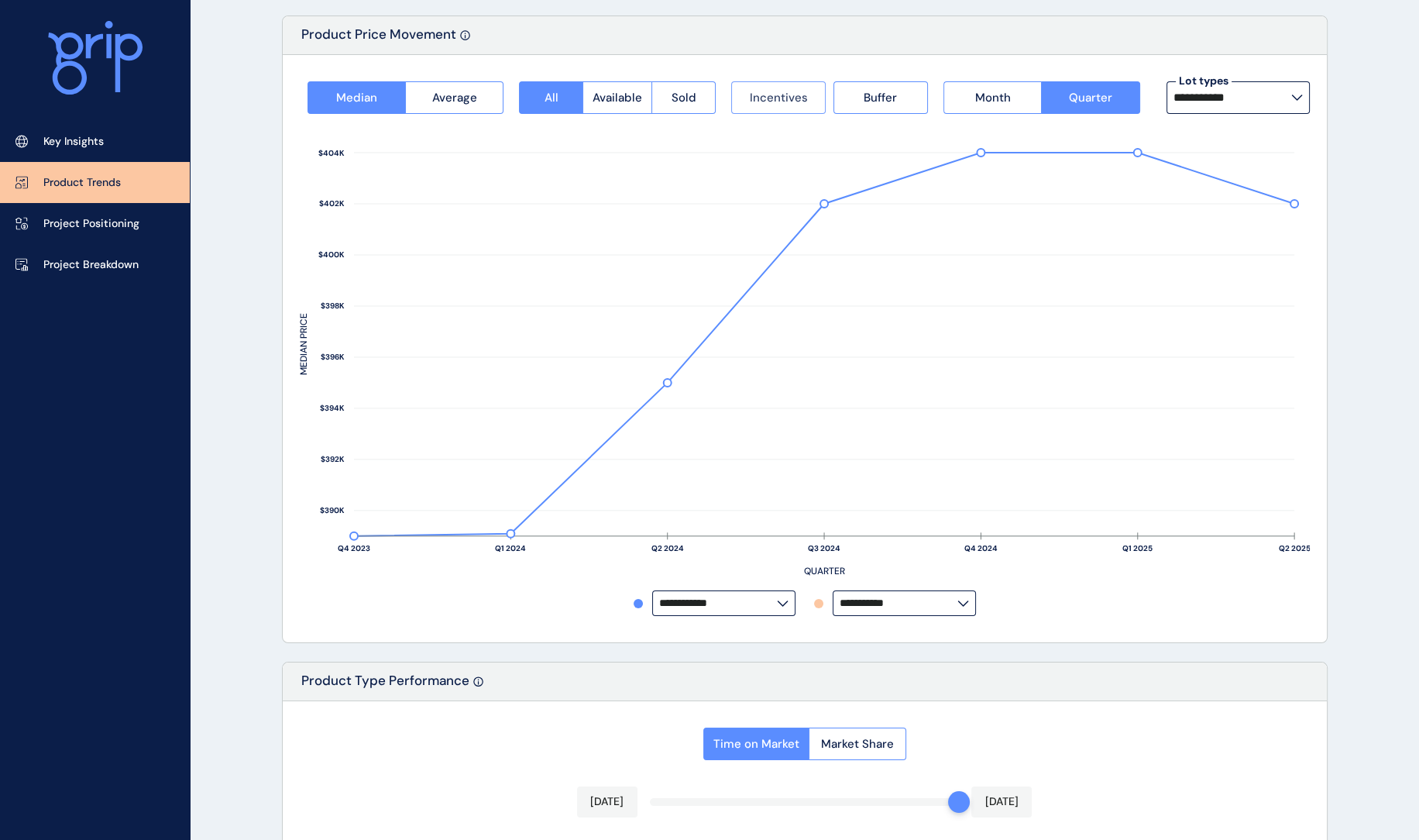
click at [759, 107] on button "Incentives" at bounding box center [778, 98] width 94 height 33
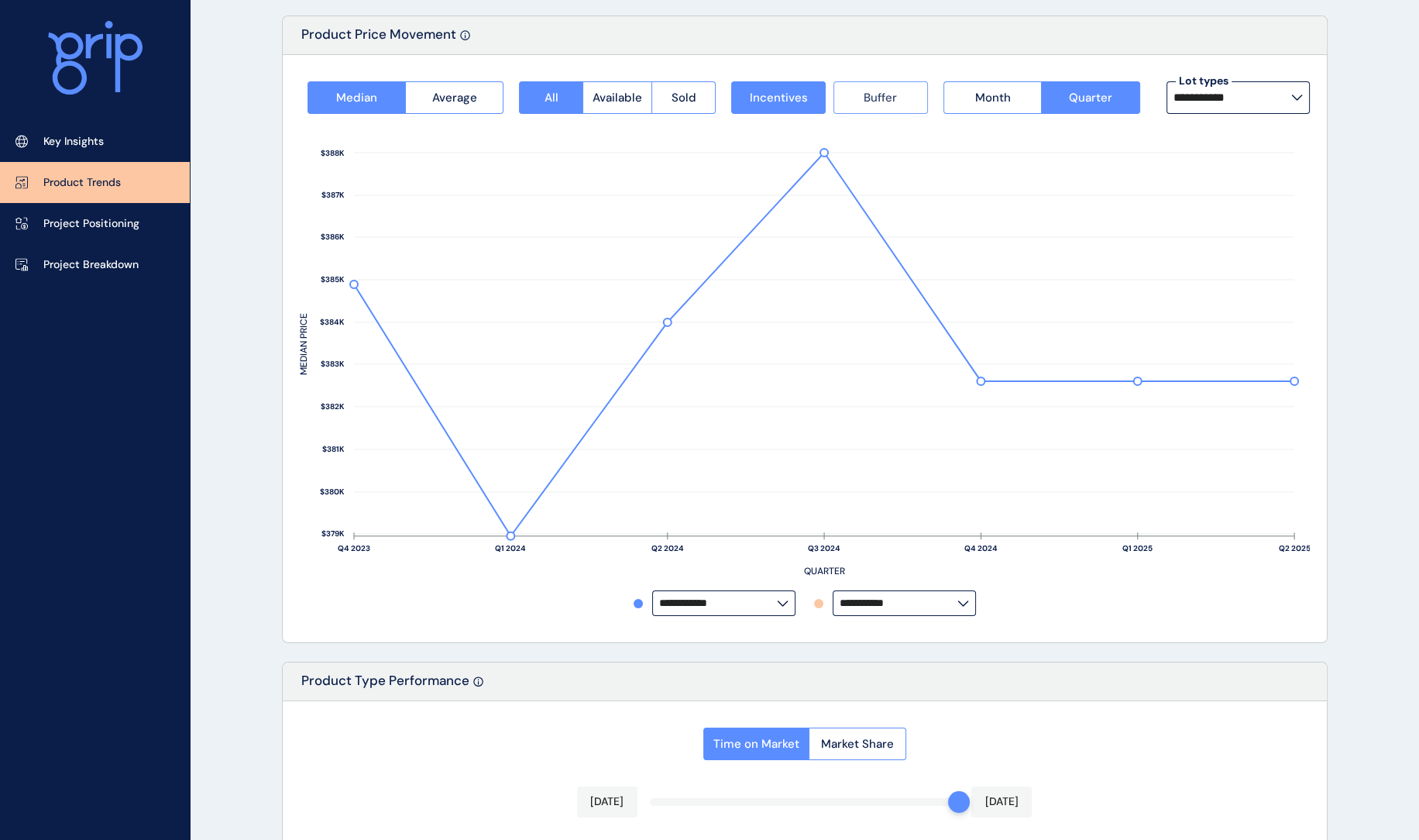
click at [881, 103] on span "Buffer" at bounding box center [880, 97] width 33 height 16
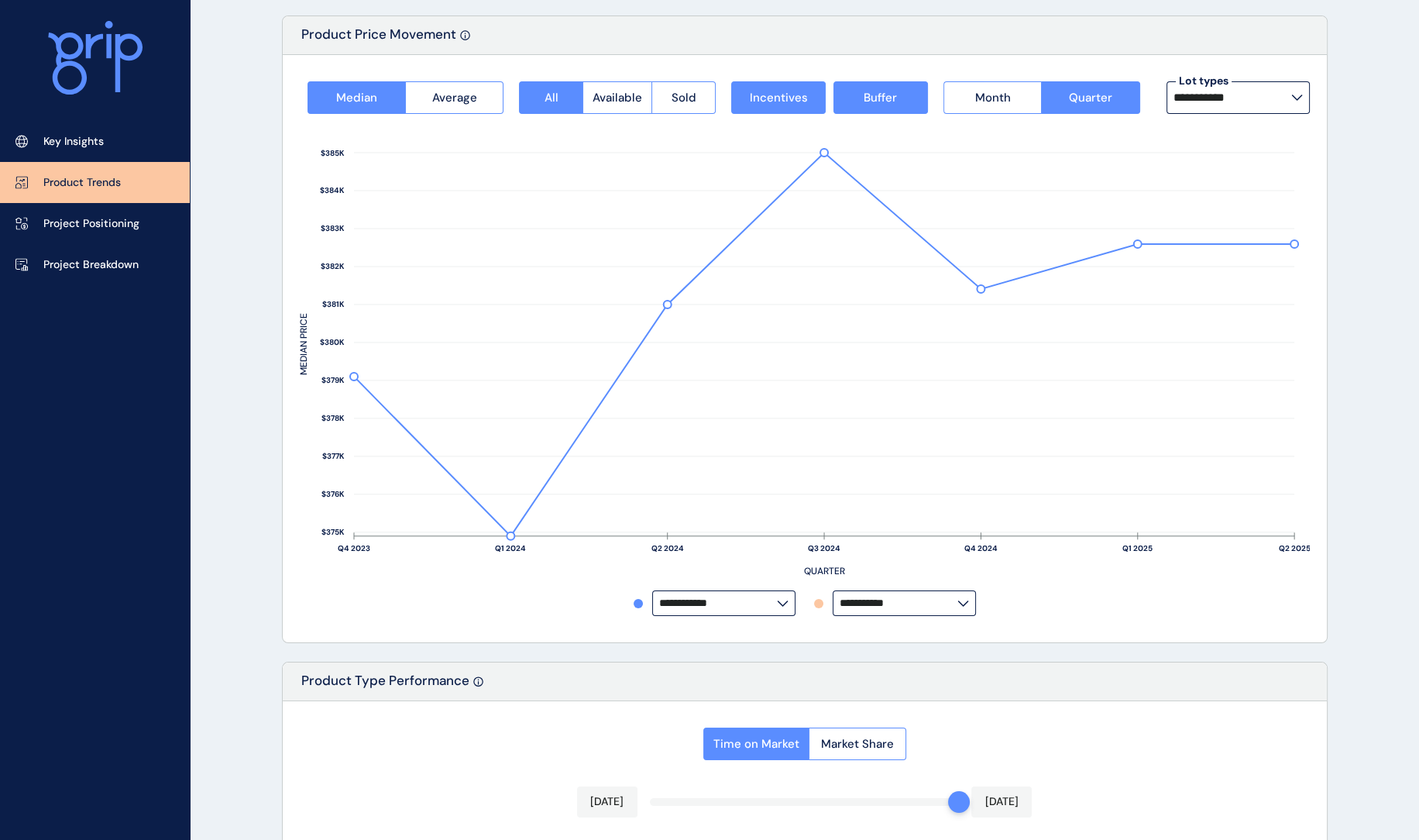
click at [750, 596] on label "**********" at bounding box center [724, 603] width 143 height 26
click at [701, 451] on p "Alamora" at bounding box center [686, 452] width 42 height 16
type input "*******"
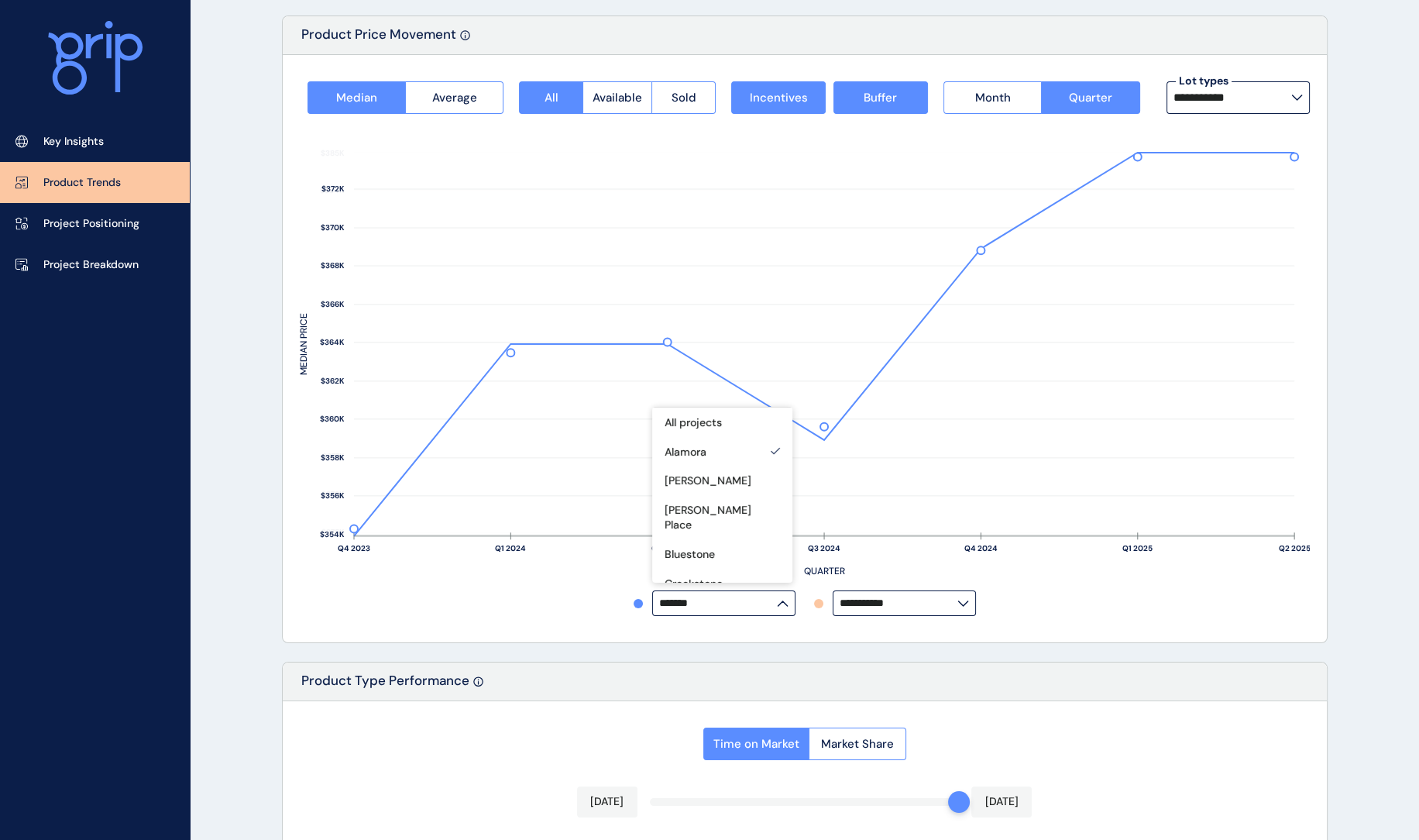
click at [894, 604] on input "**********" at bounding box center [899, 603] width 118 height 12
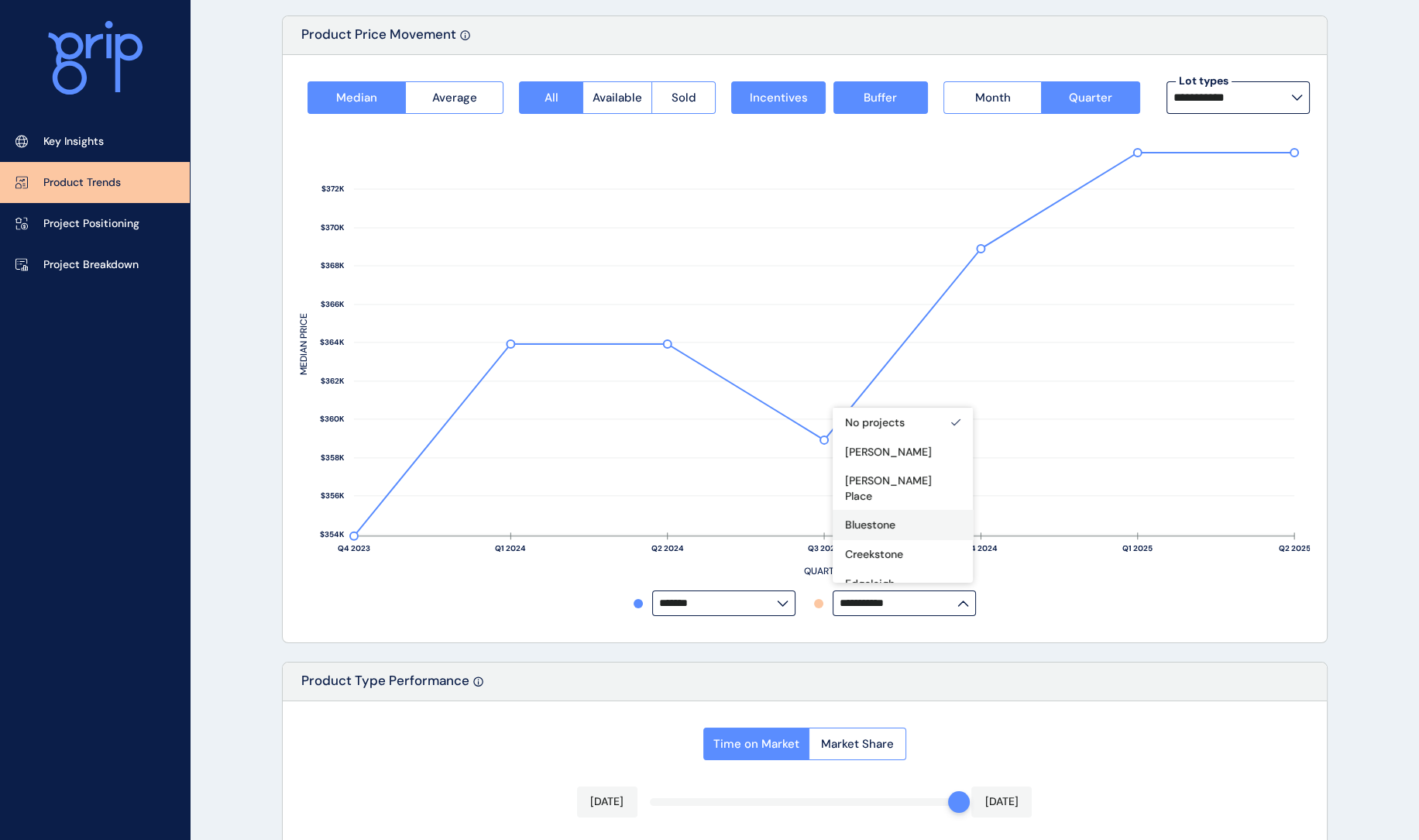
click at [889, 518] on p "Bluestone" at bounding box center [870, 525] width 50 height 16
type input "*********"
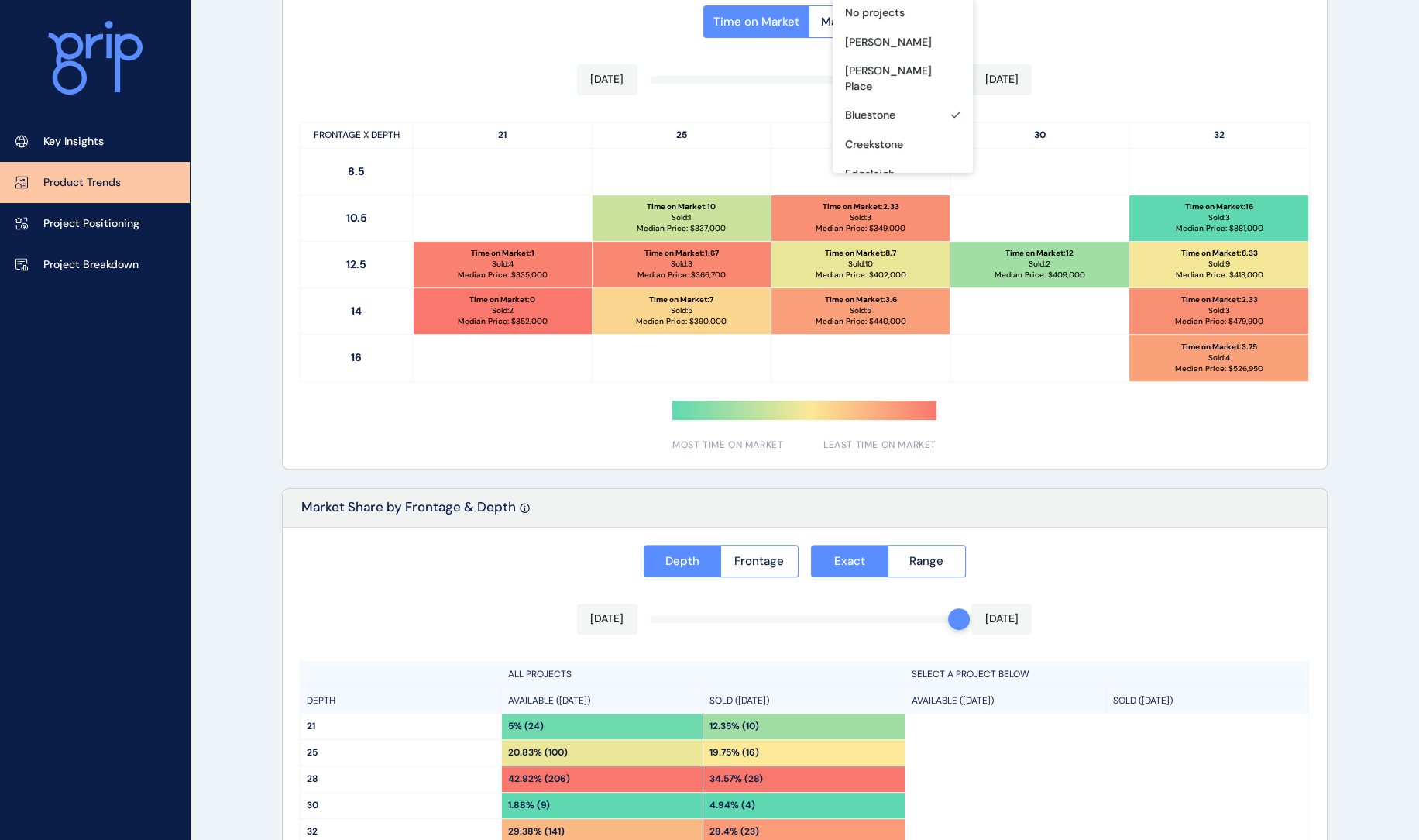
scroll to position [814, 0]
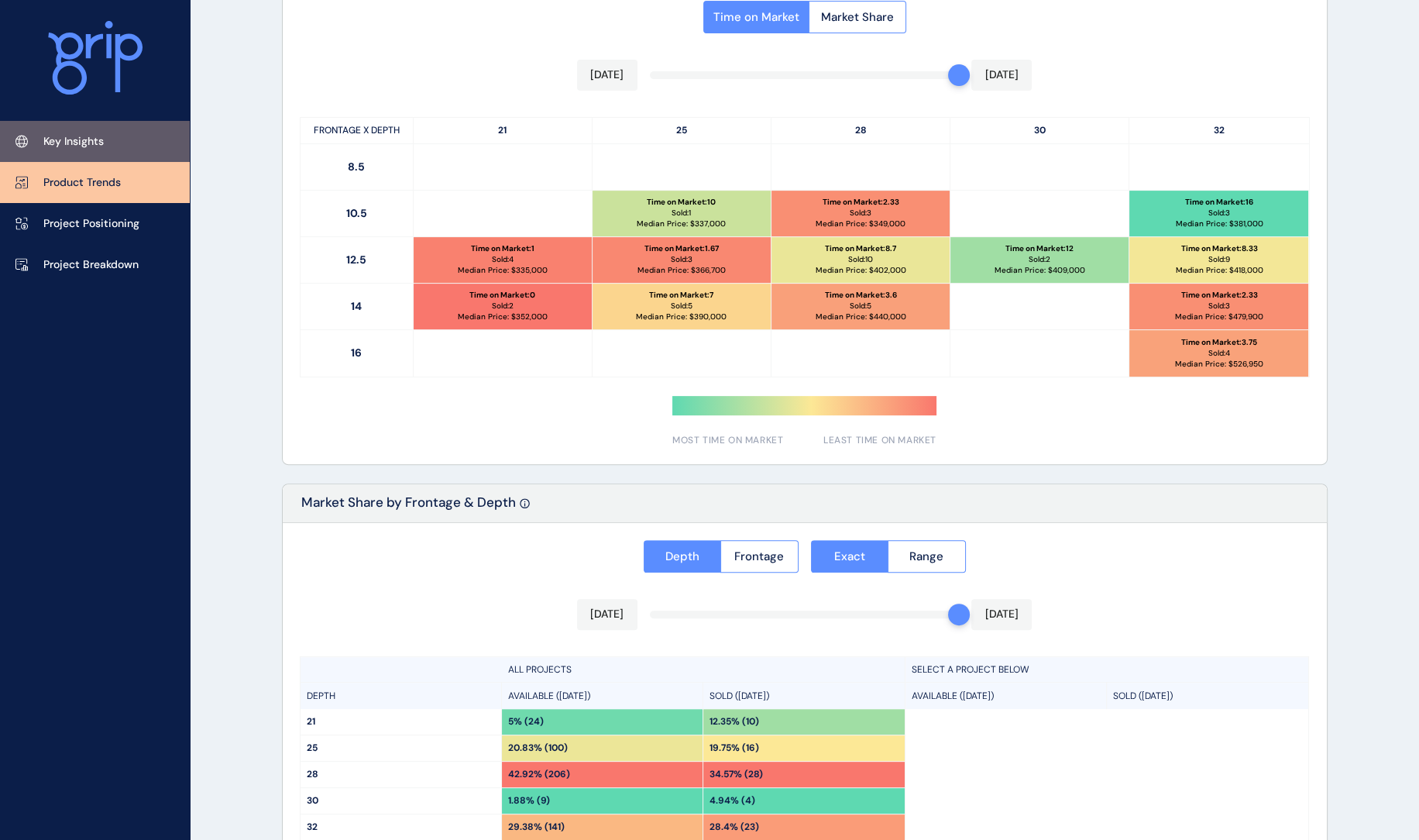
click at [92, 136] on p "Key Insights" at bounding box center [73, 141] width 60 height 16
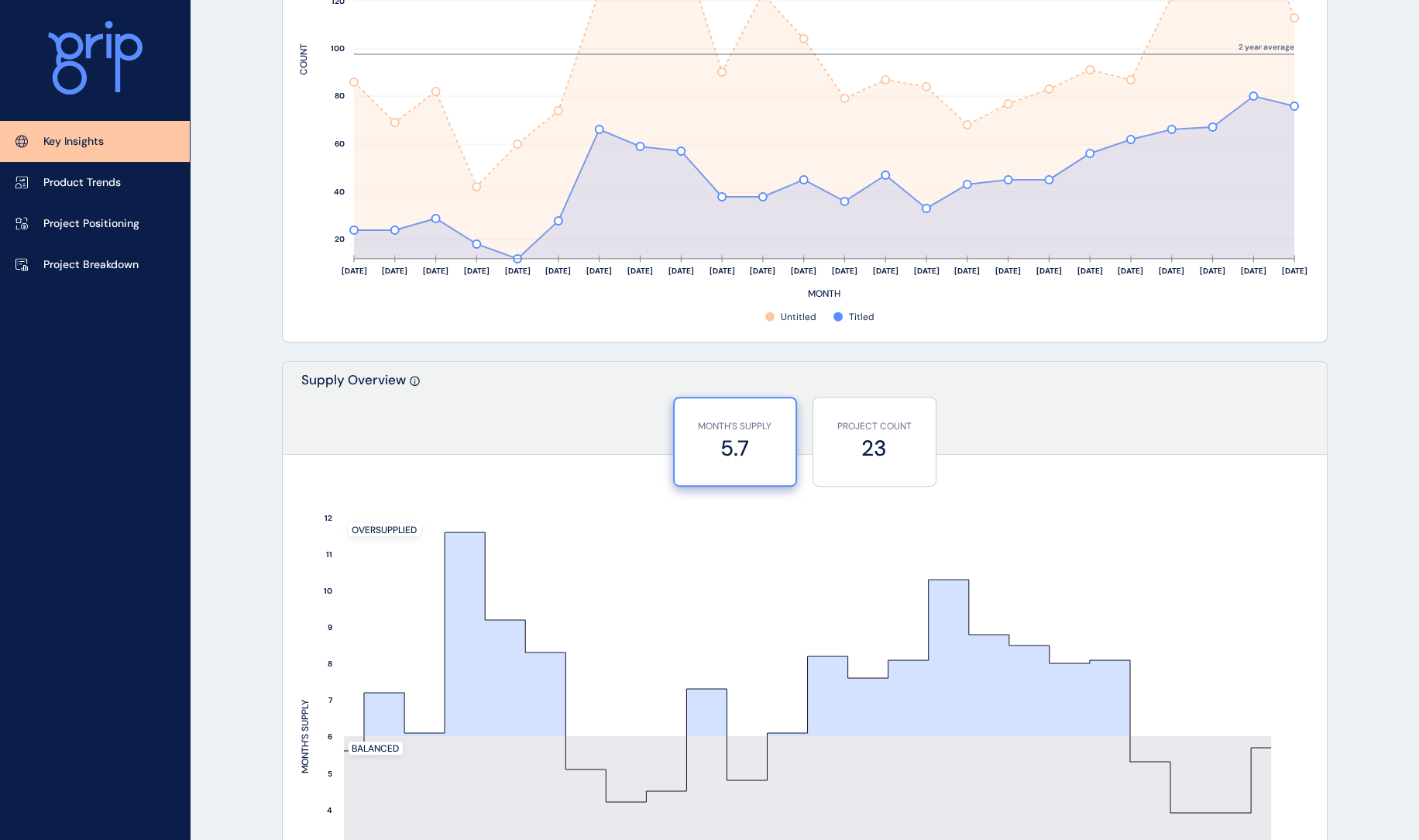
scroll to position [926, 0]
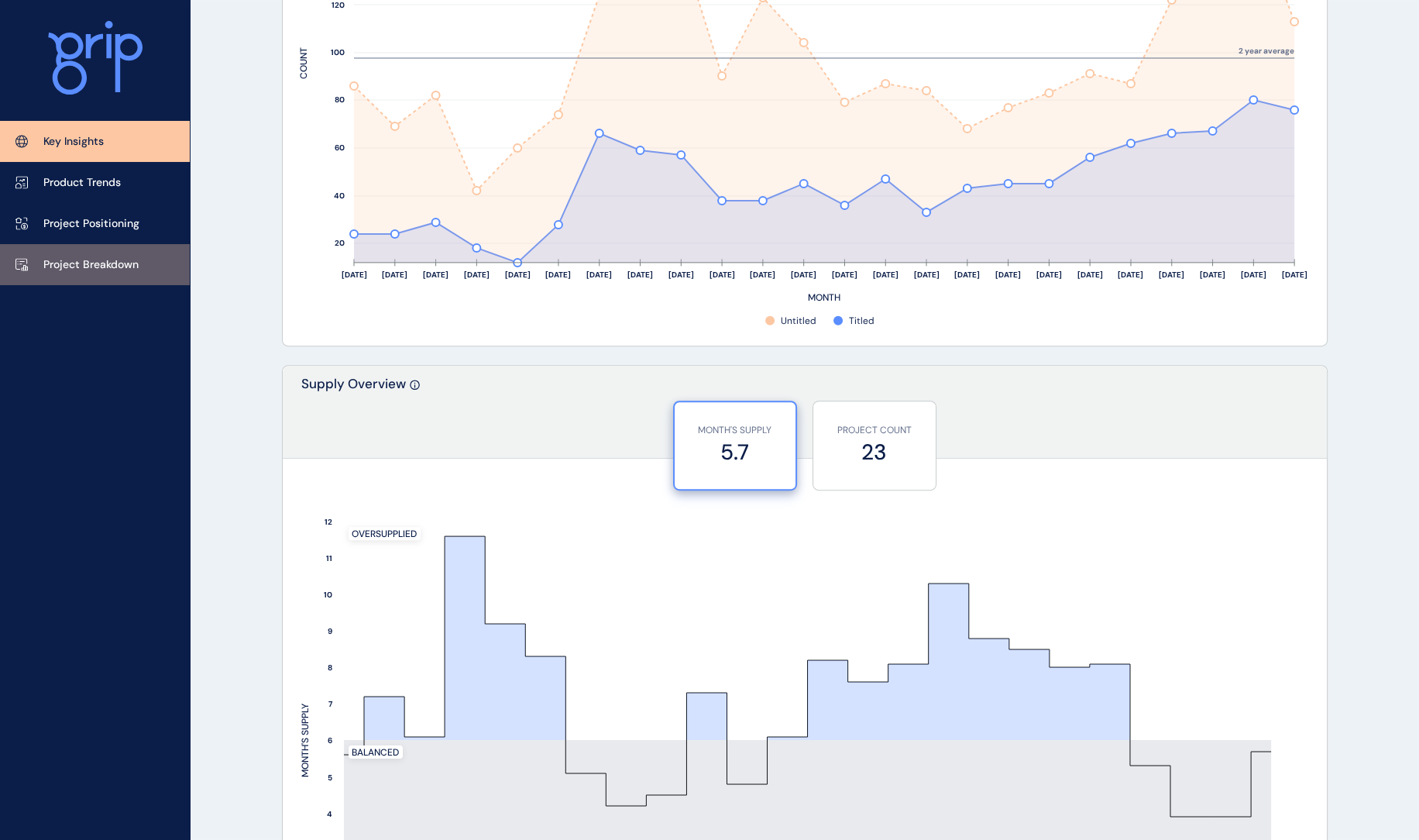
click at [66, 266] on p "Project Breakdown" at bounding box center [91, 265] width 95 height 16
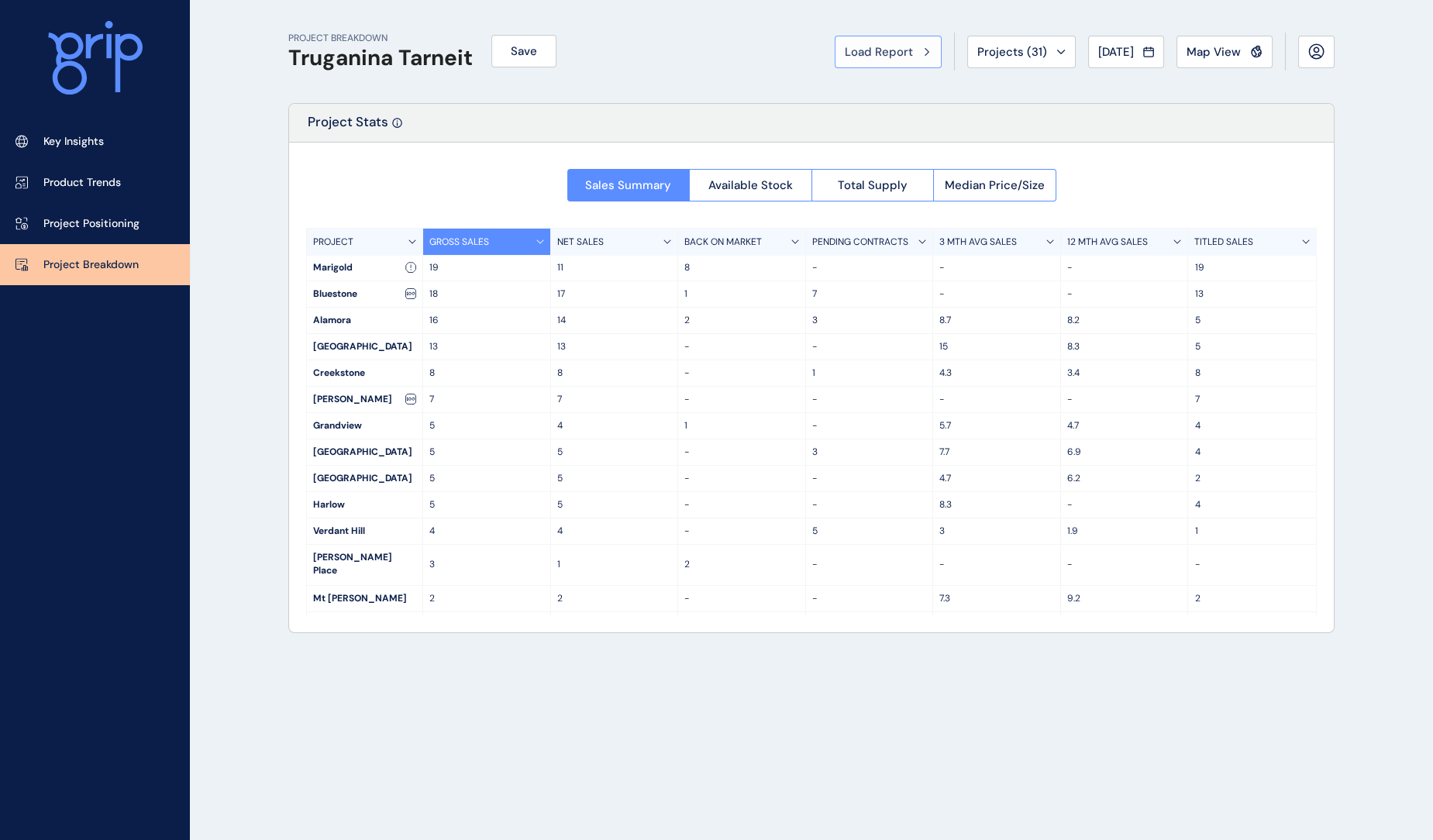
click at [866, 49] on span "Load Report" at bounding box center [879, 51] width 68 height 16
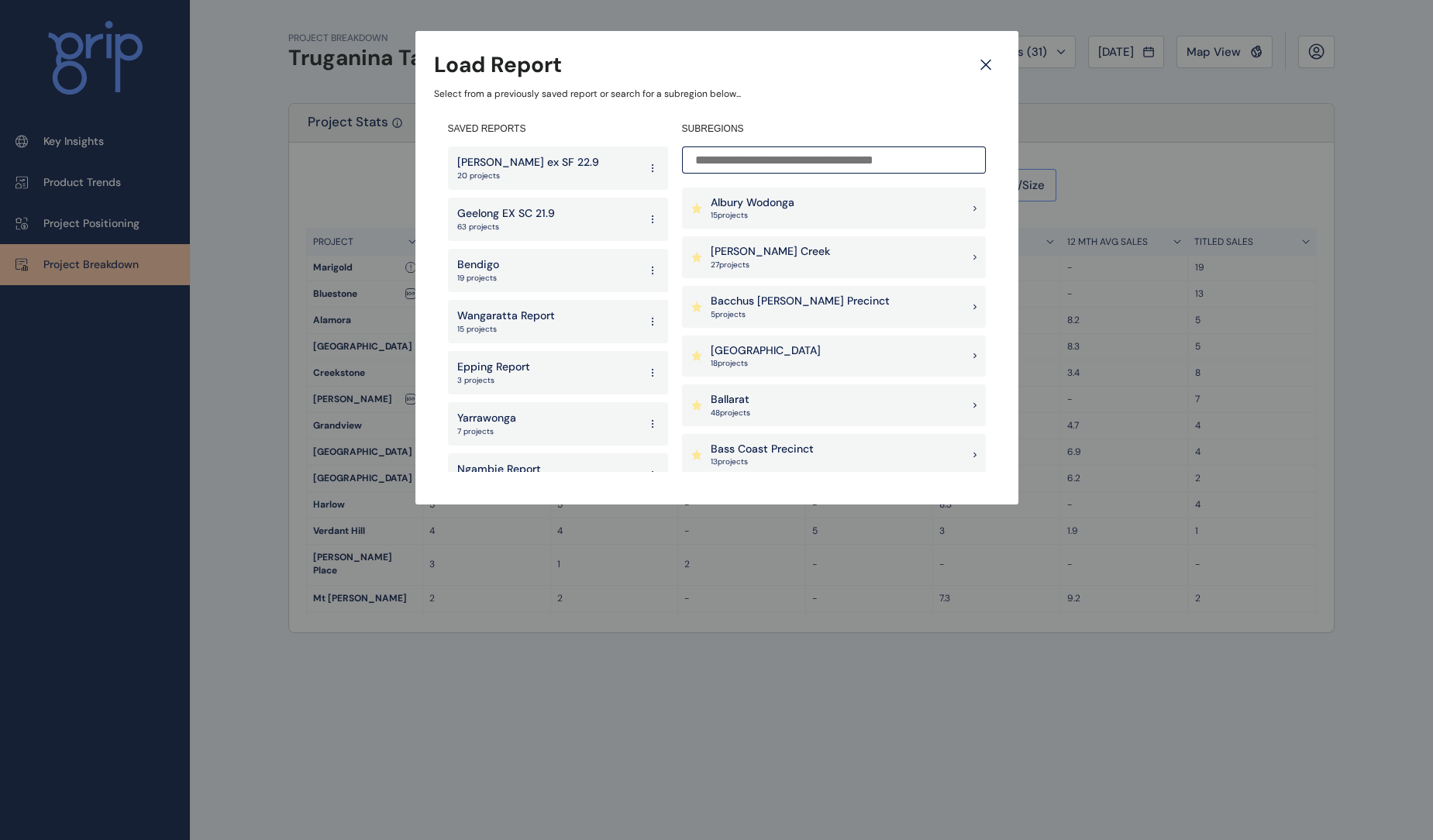
click at [758, 163] on input at bounding box center [834, 160] width 304 height 27
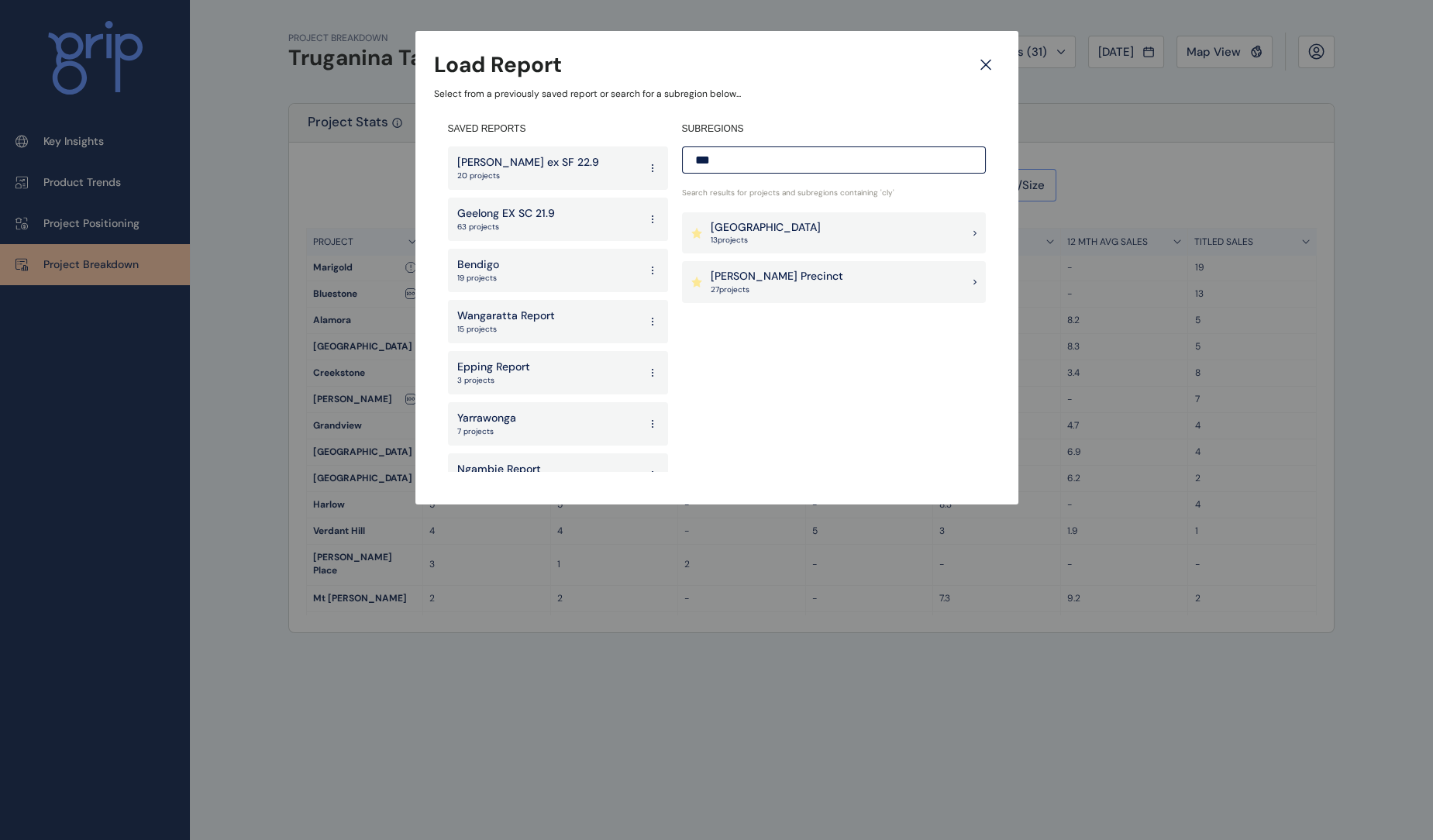
type input "***"
click at [771, 287] on p "27 project s" at bounding box center [776, 289] width 133 height 11
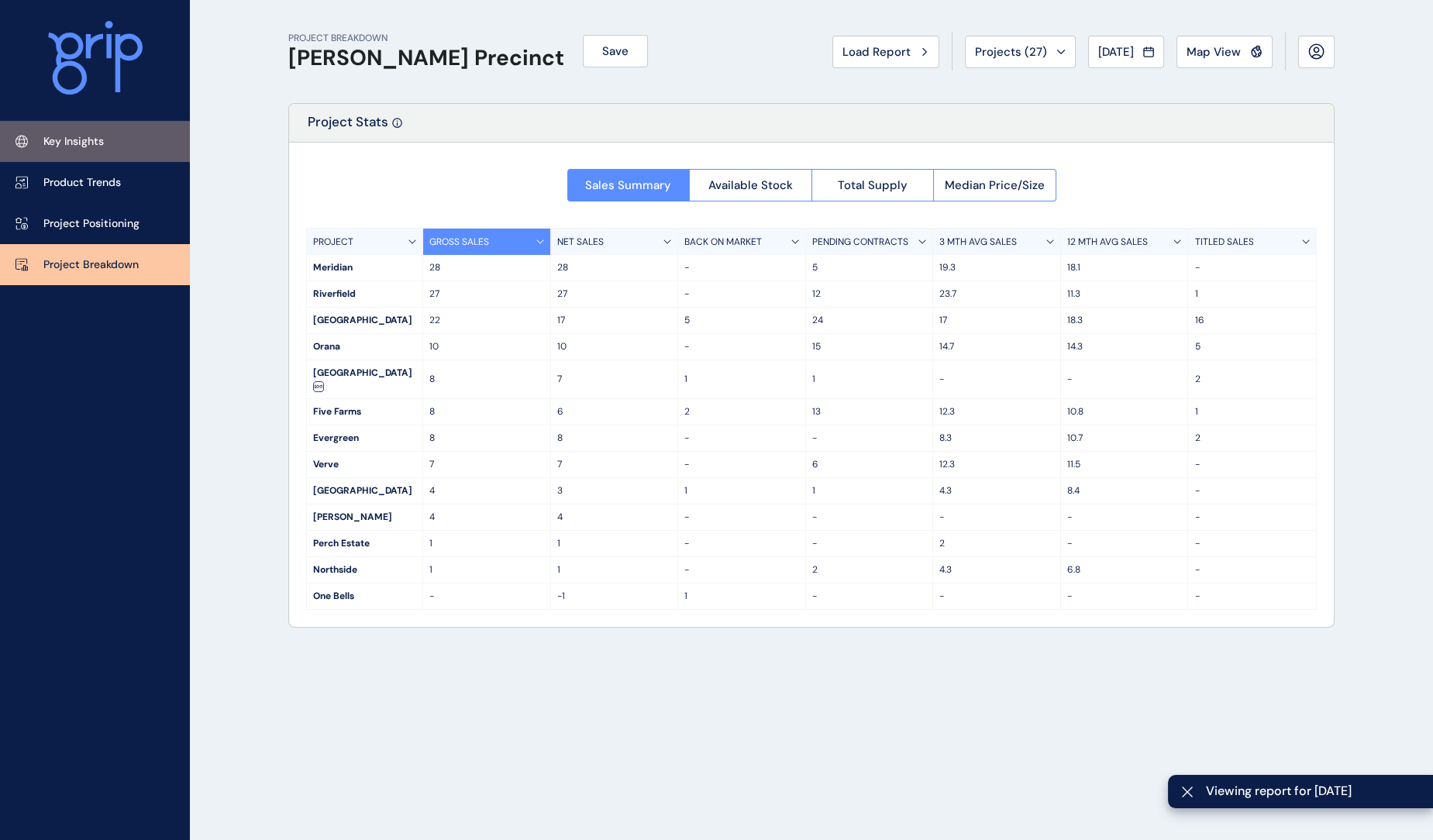
click at [67, 143] on p "Key Insights" at bounding box center [73, 141] width 60 height 16
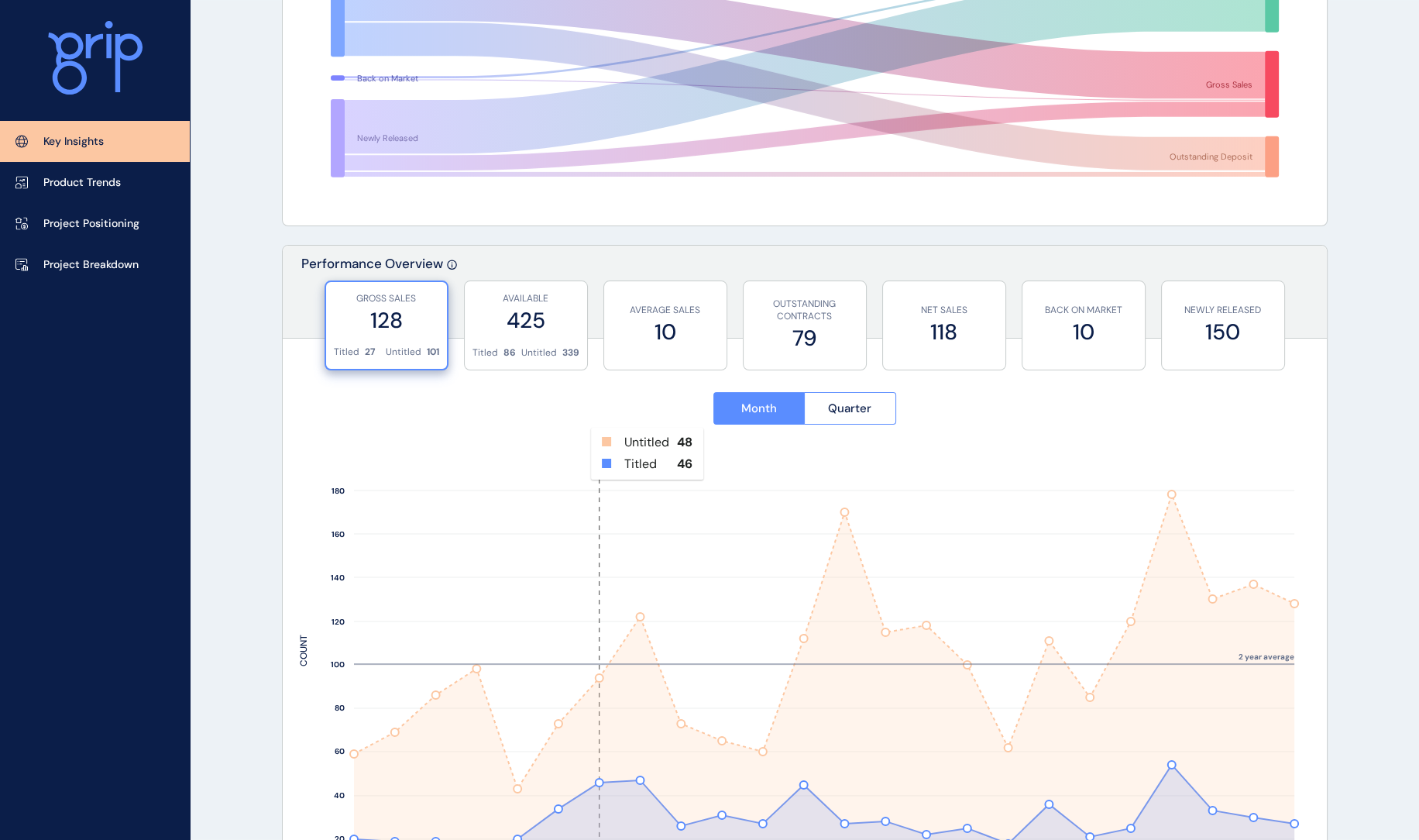
scroll to position [447, 0]
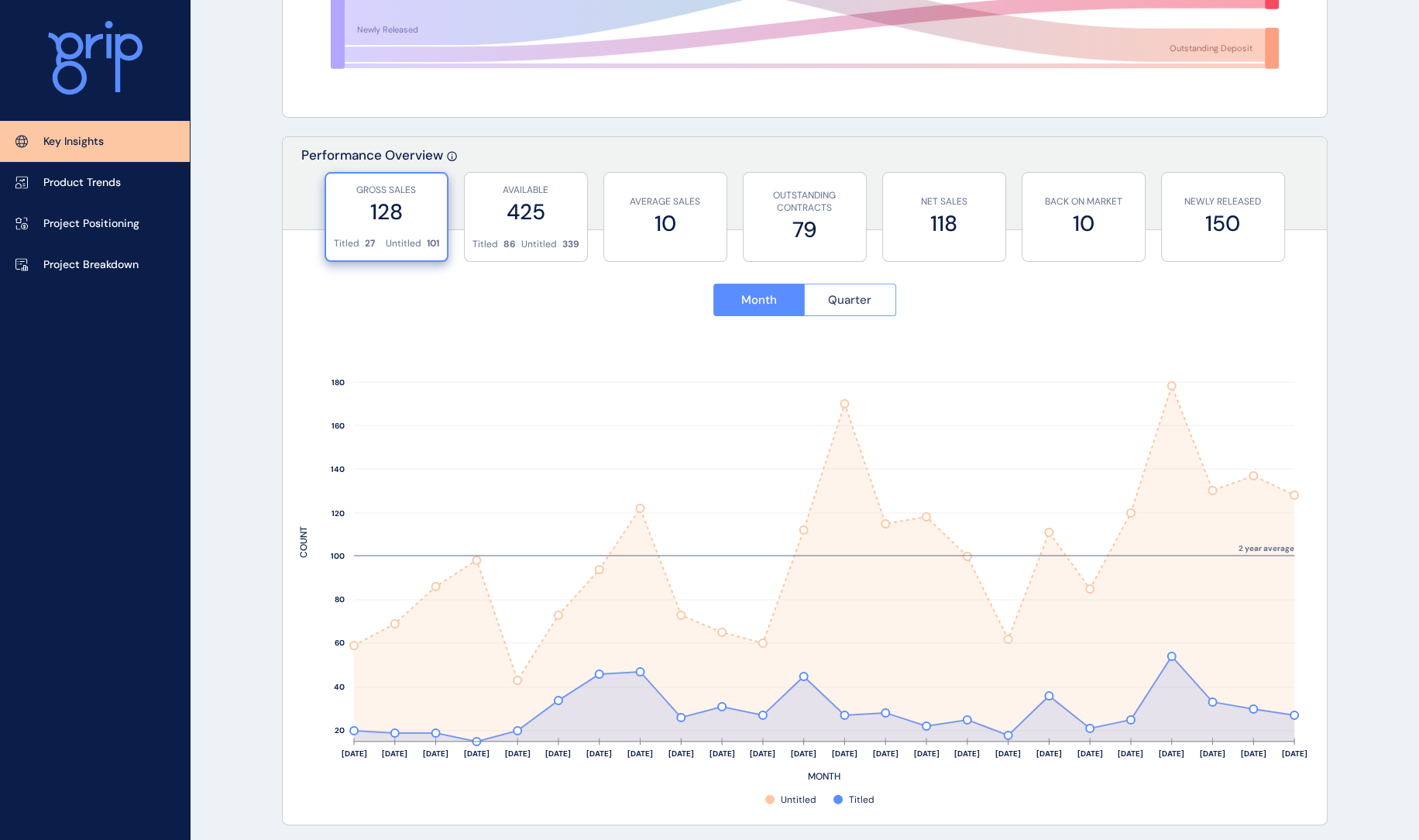
click at [832, 298] on span "Quarter" at bounding box center [849, 300] width 43 height 16
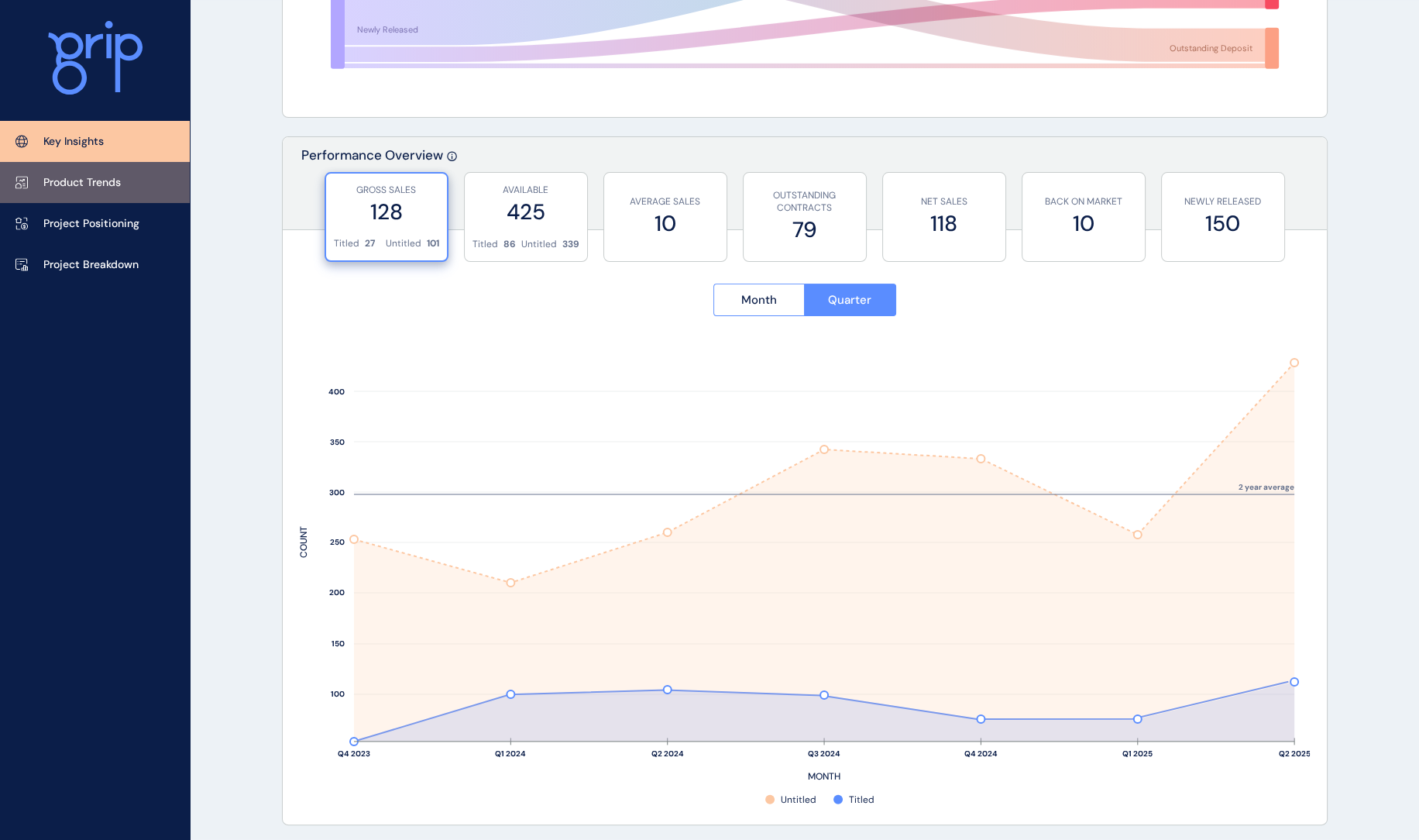
click at [77, 189] on p "Product Trends" at bounding box center [82, 182] width 78 height 16
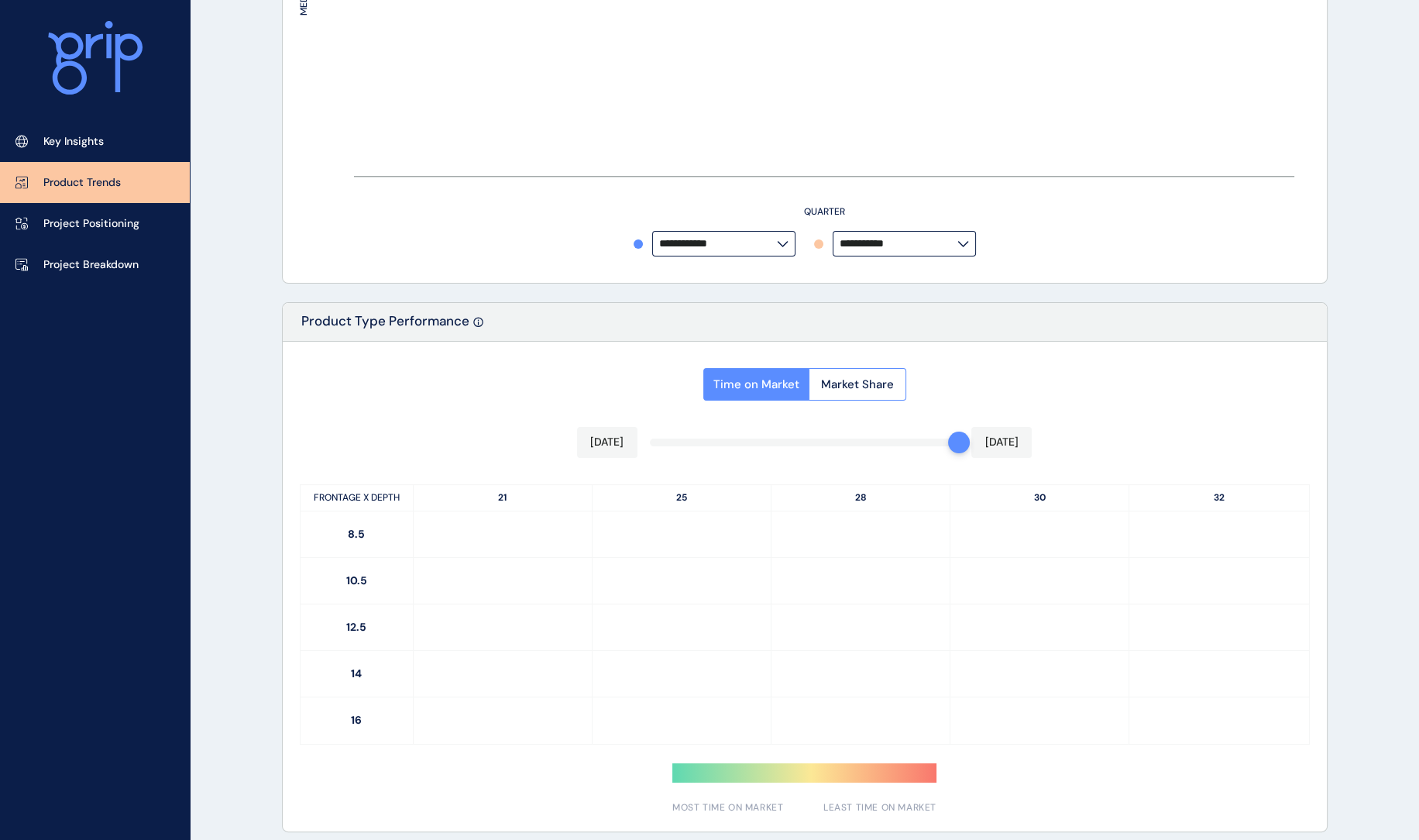
type input "**********"
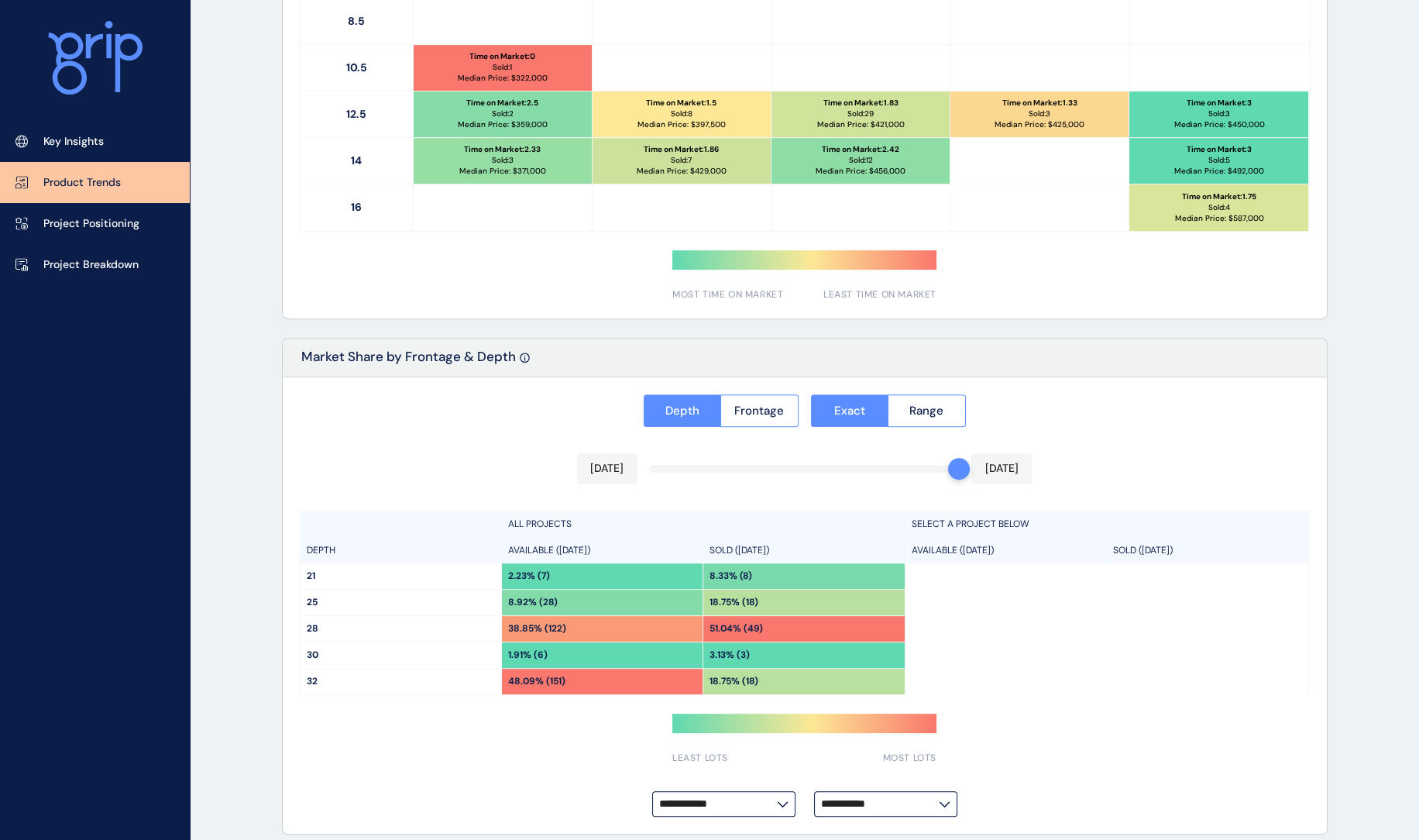
scroll to position [971, 0]
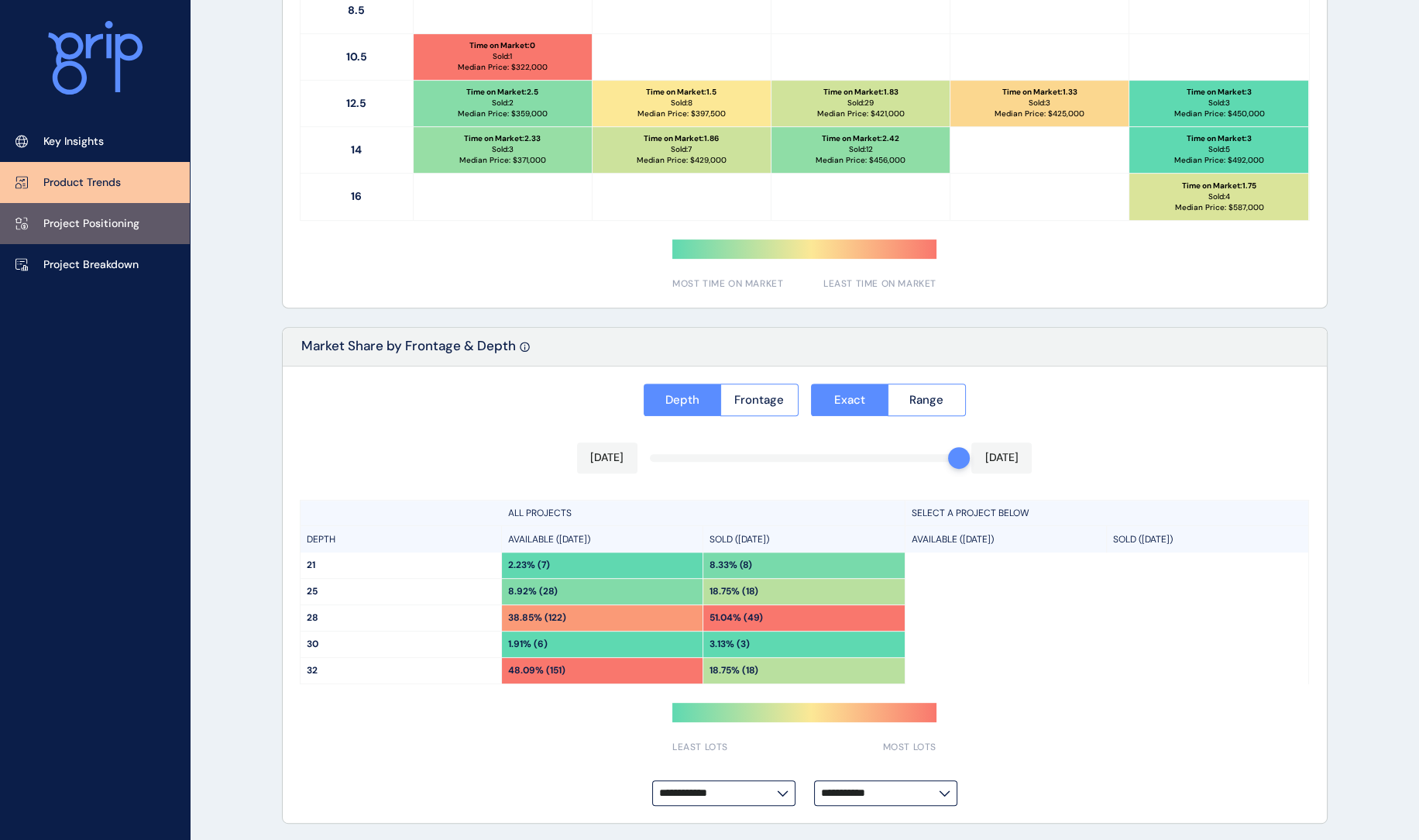
click at [97, 234] on link "Project Positioning" at bounding box center [94, 224] width 190 height 41
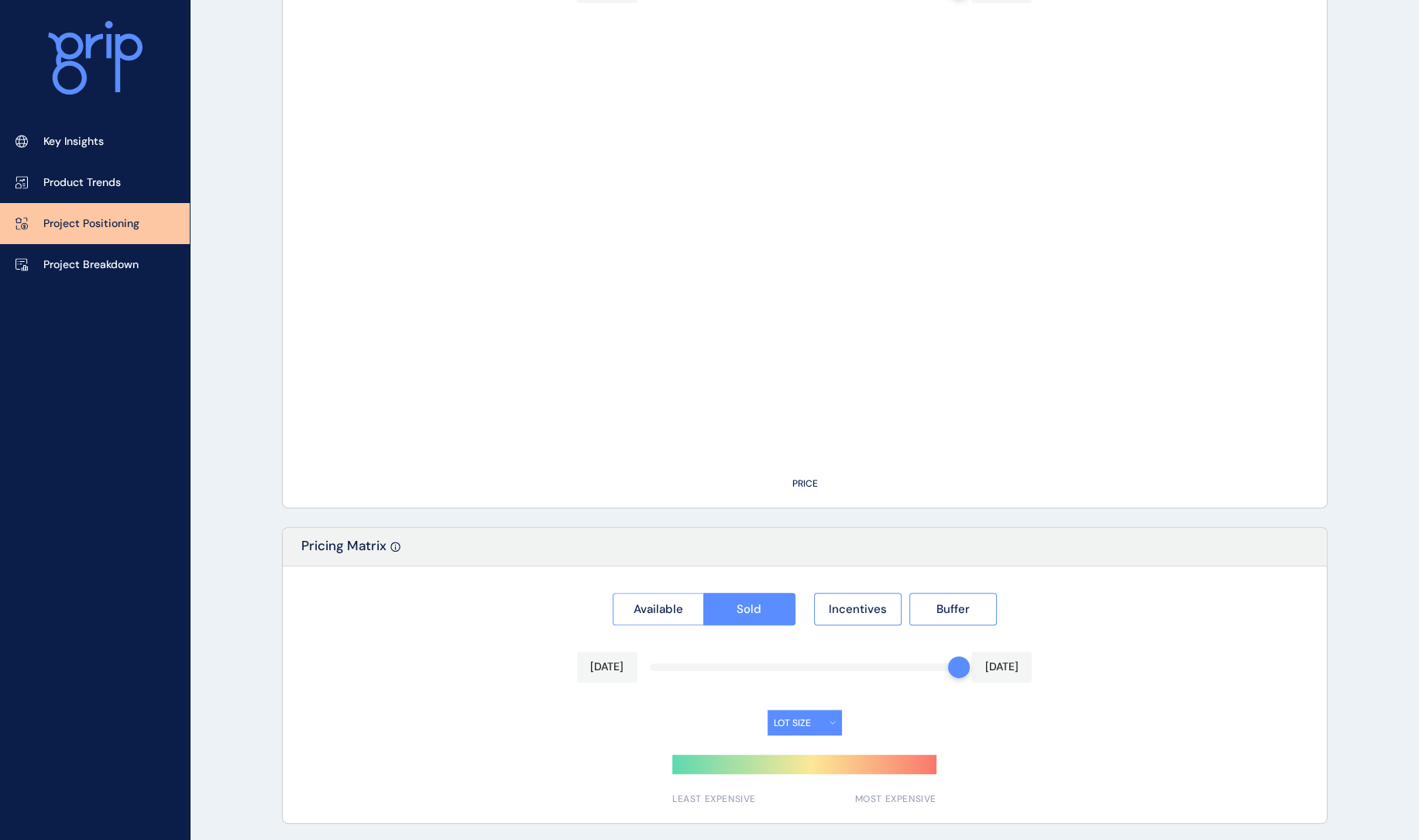
type input "********"
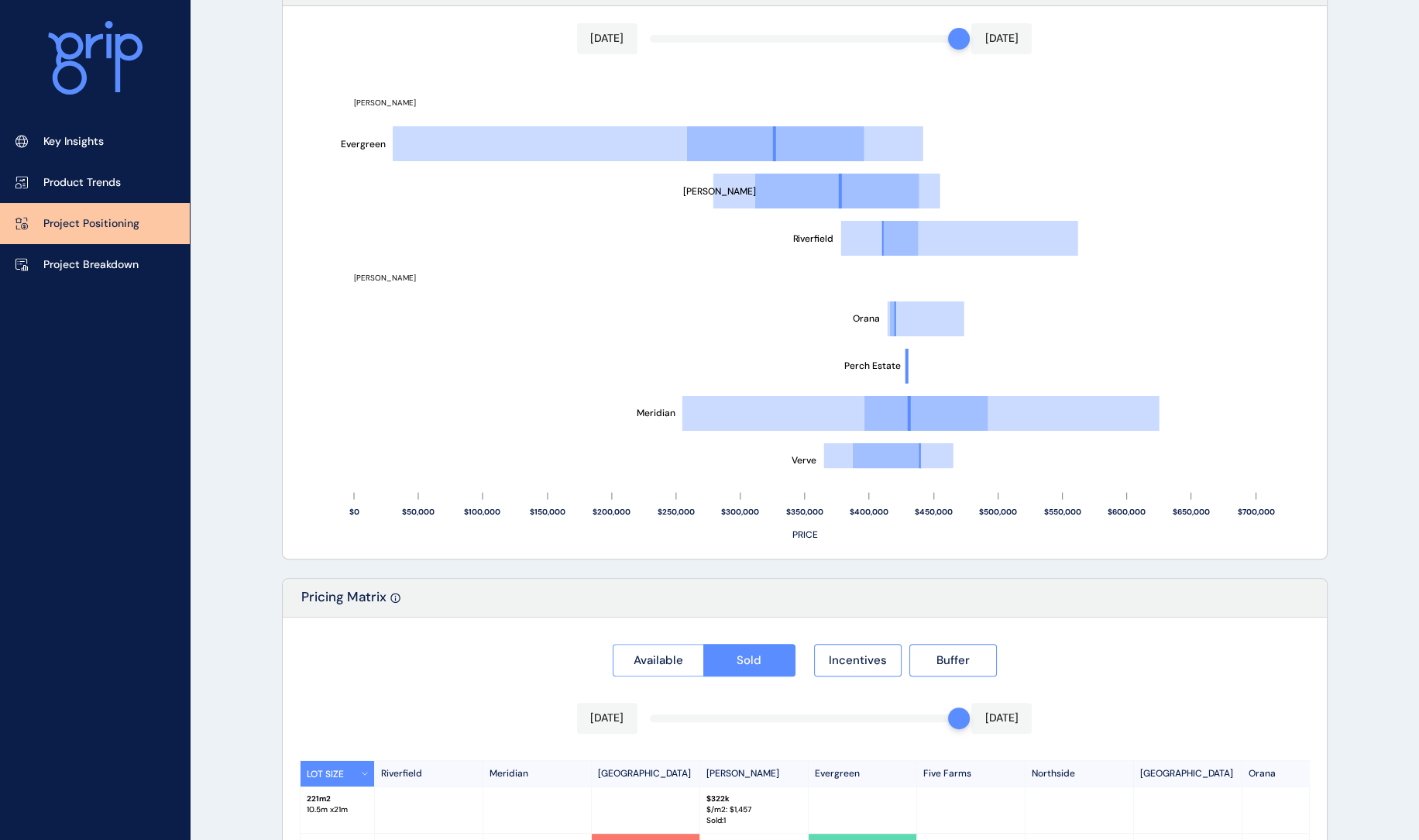
scroll to position [791, 0]
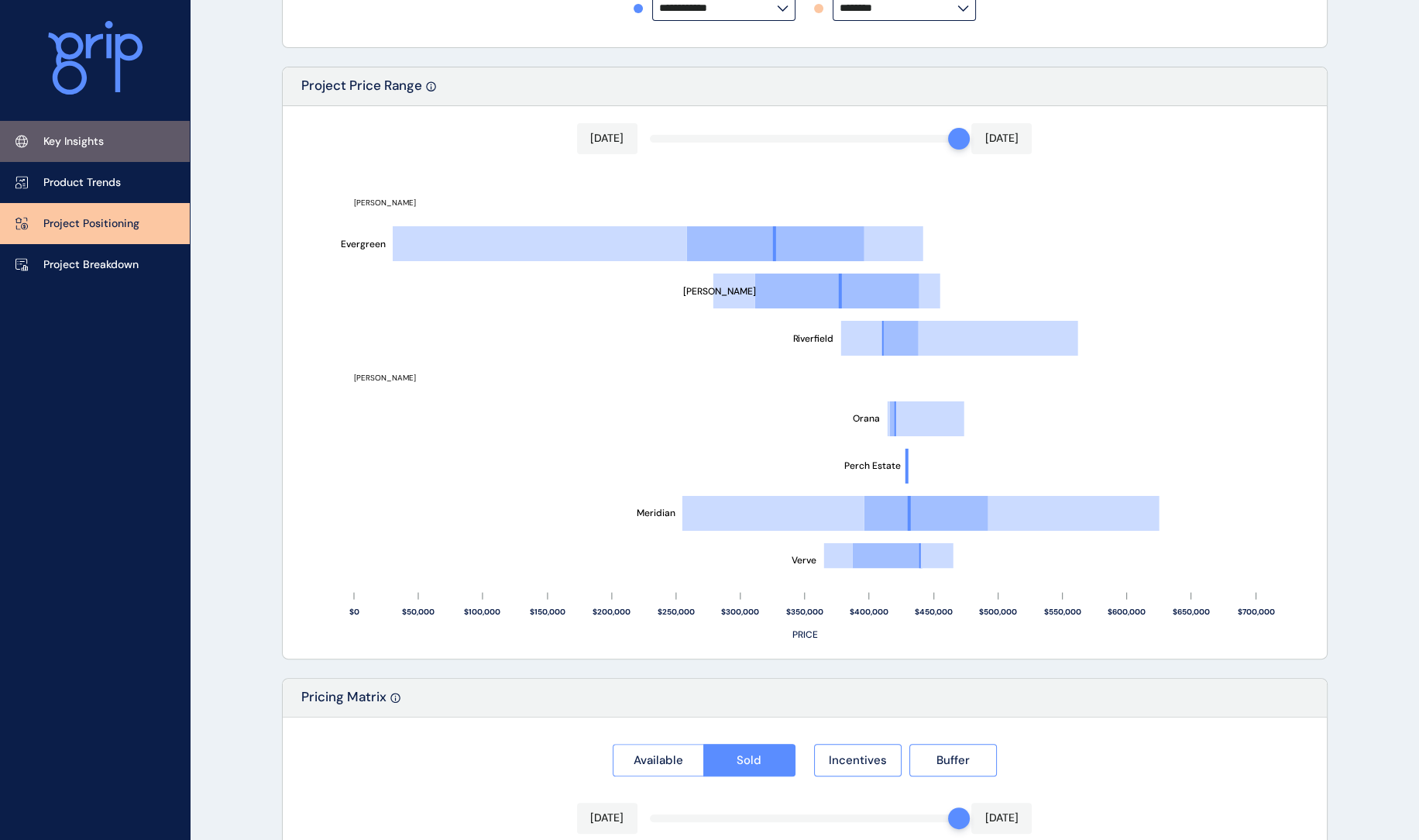
click at [81, 138] on p "Key Insights" at bounding box center [73, 141] width 60 height 16
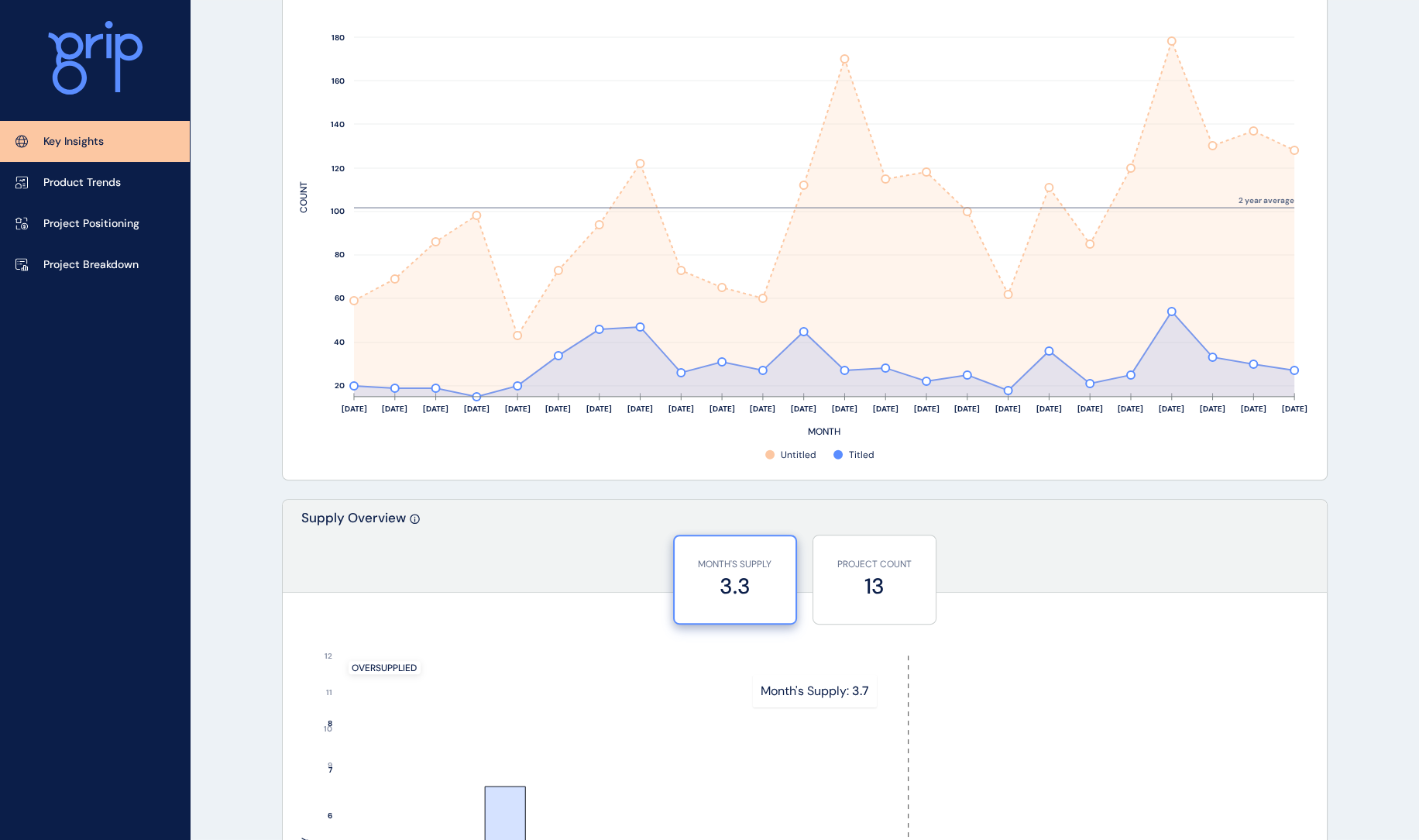
scroll to position [1271, 0]
